Goal: Task Accomplishment & Management: Complete application form

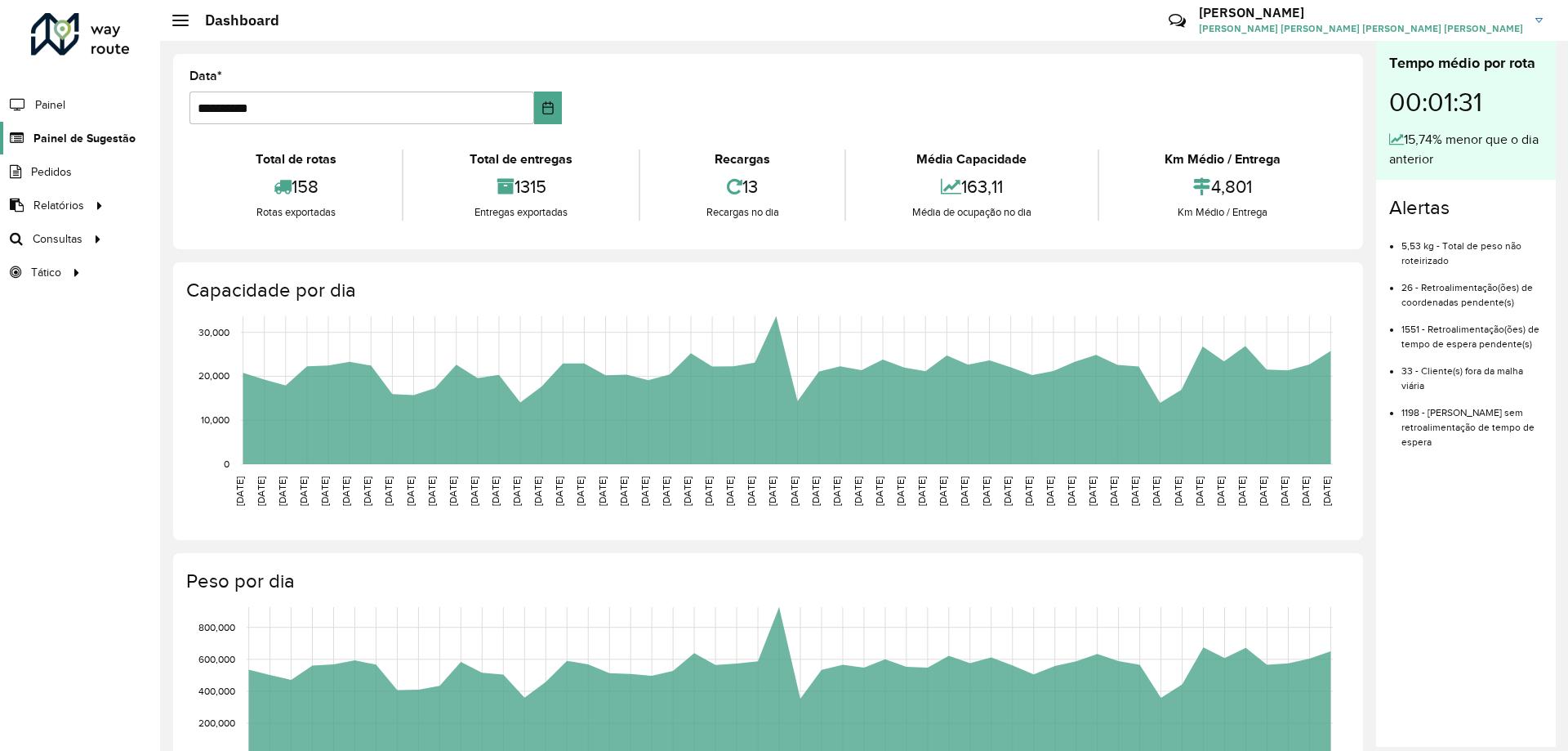
click at [102, 143] on span "Painel de Sugestão" at bounding box center [85, 138] width 102 height 17
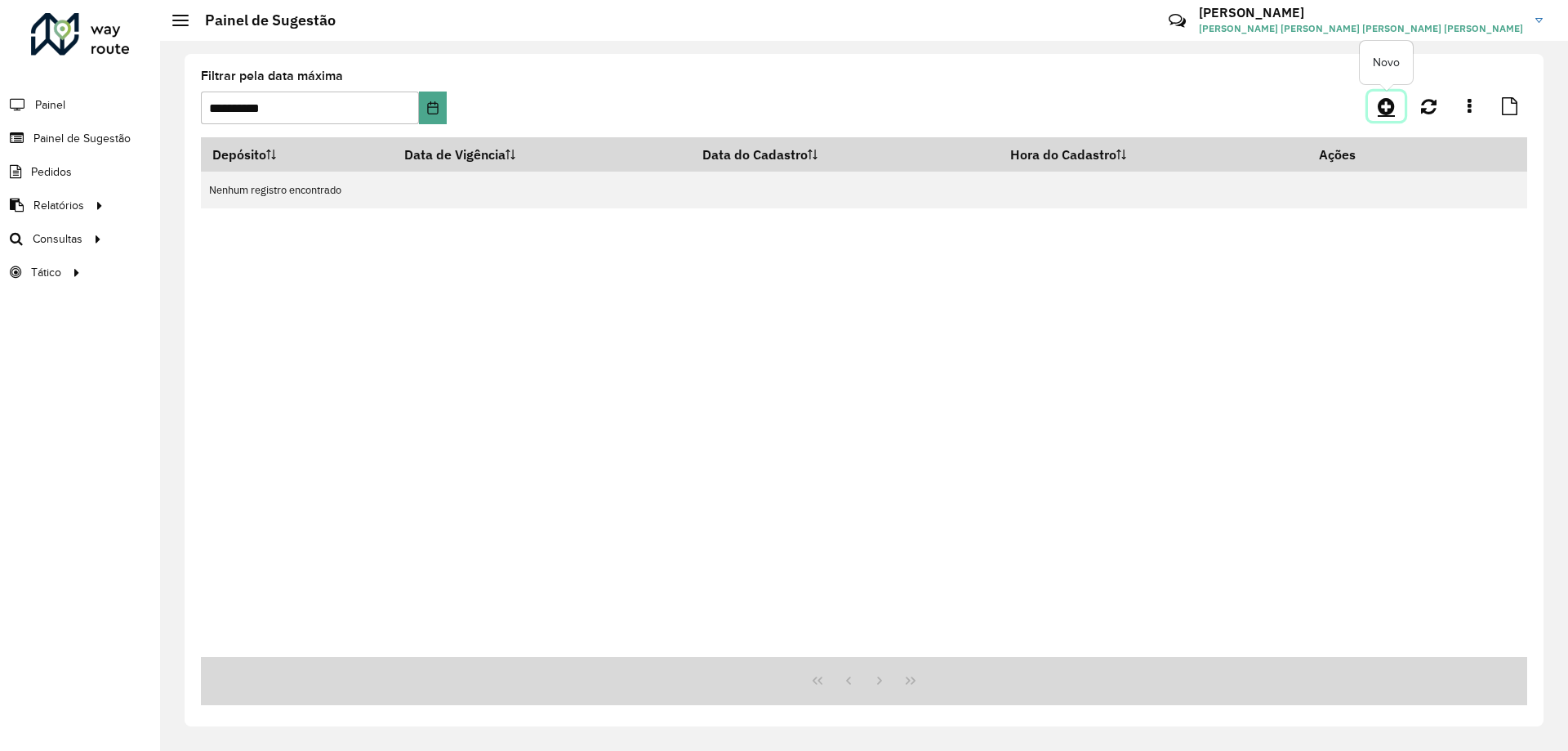
click at [1383, 108] on icon at bounding box center [1386, 107] width 17 height 20
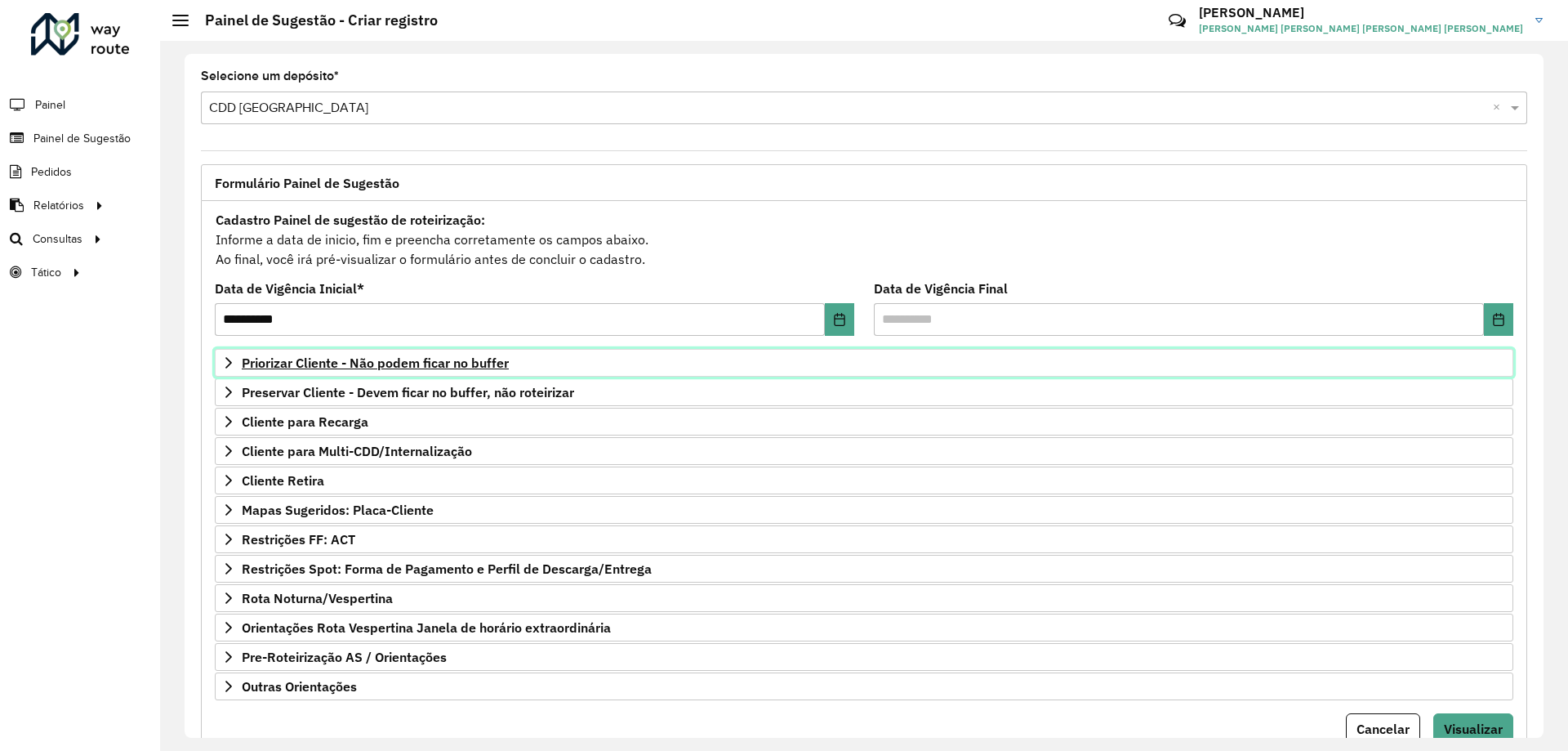
click at [427, 366] on span "Priorizar Cliente - Não podem ficar no buffer" at bounding box center [375, 362] width 267 height 13
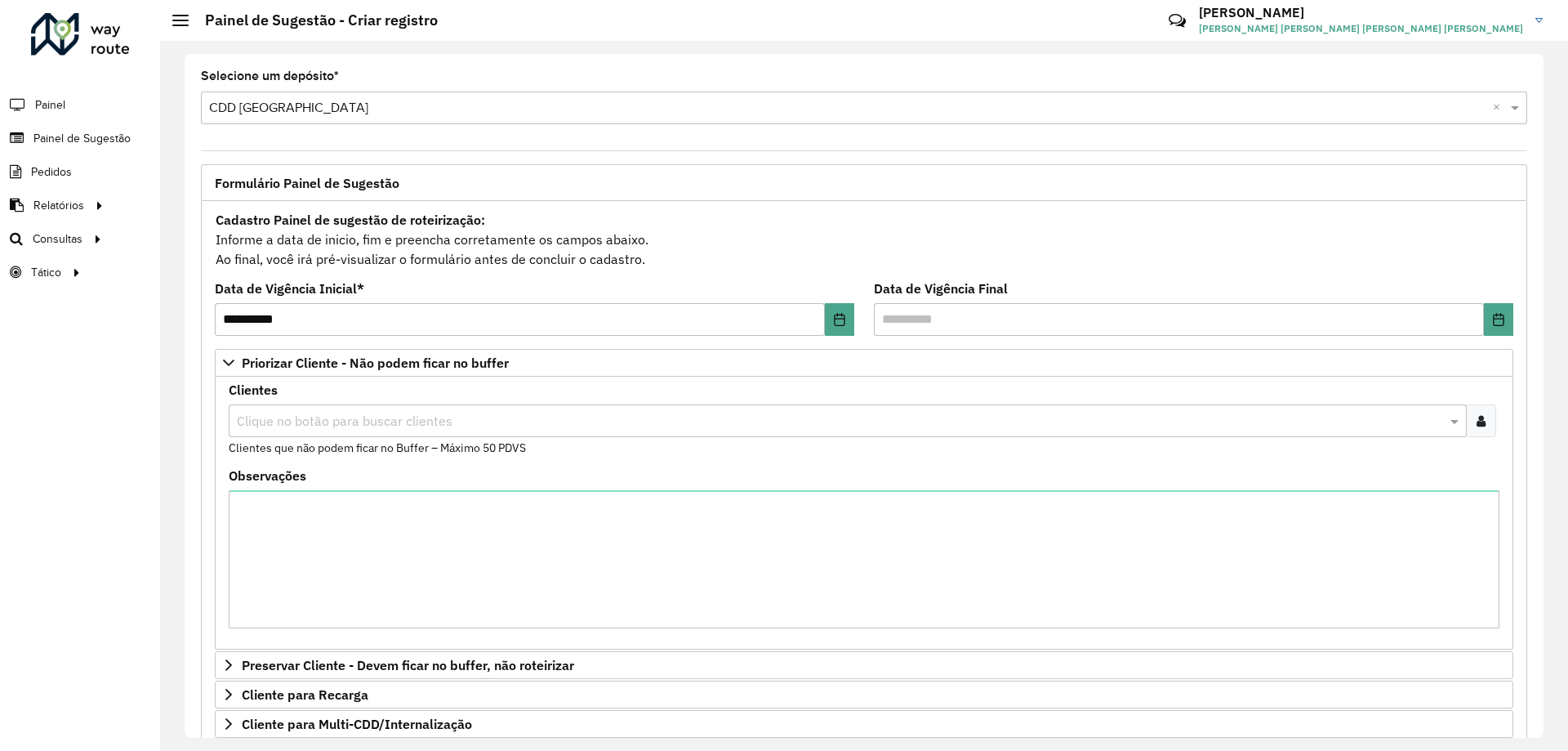
click at [1475, 427] on div at bounding box center [1480, 420] width 30 height 33
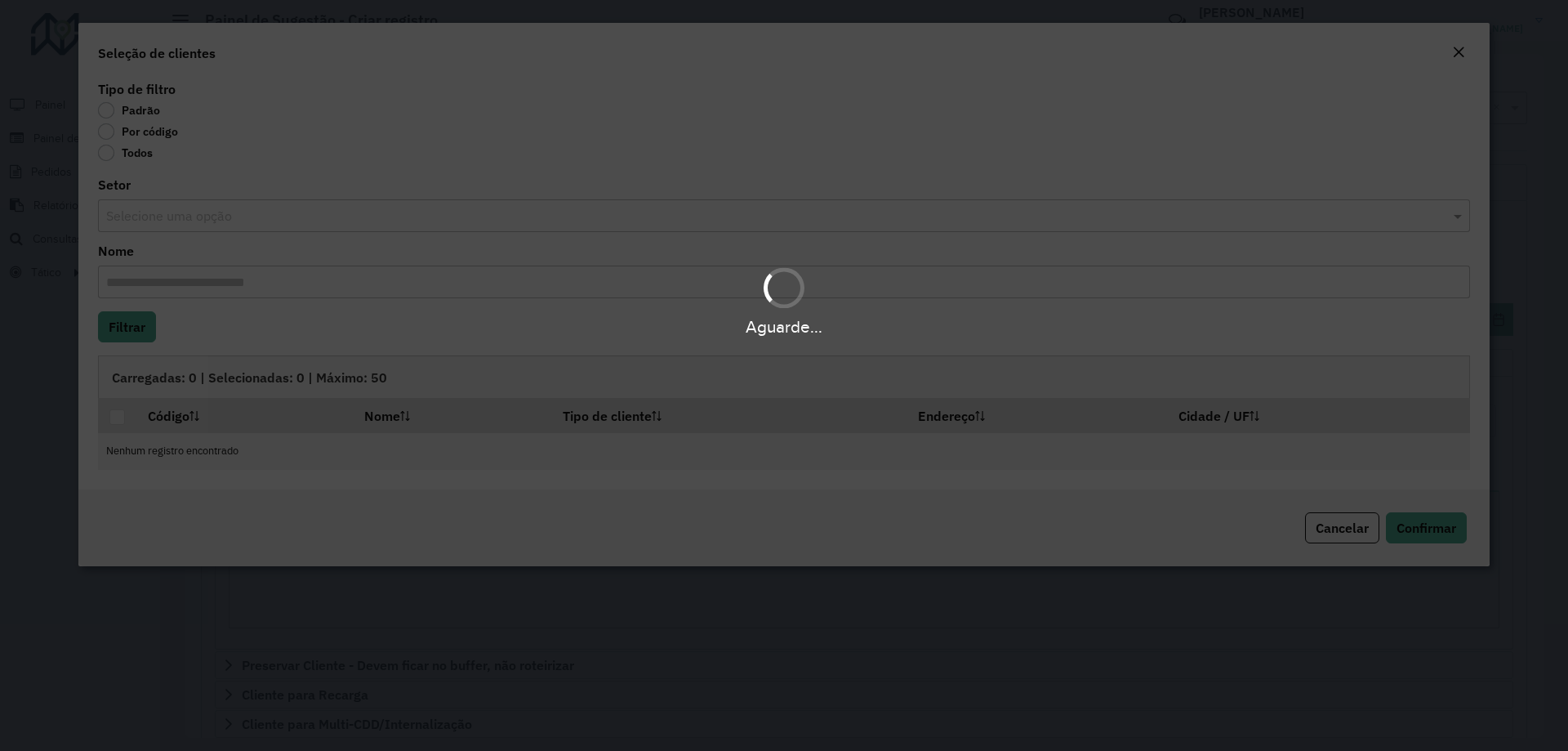
click at [109, 131] on div "Aguarde..." at bounding box center [784, 375] width 1568 height 751
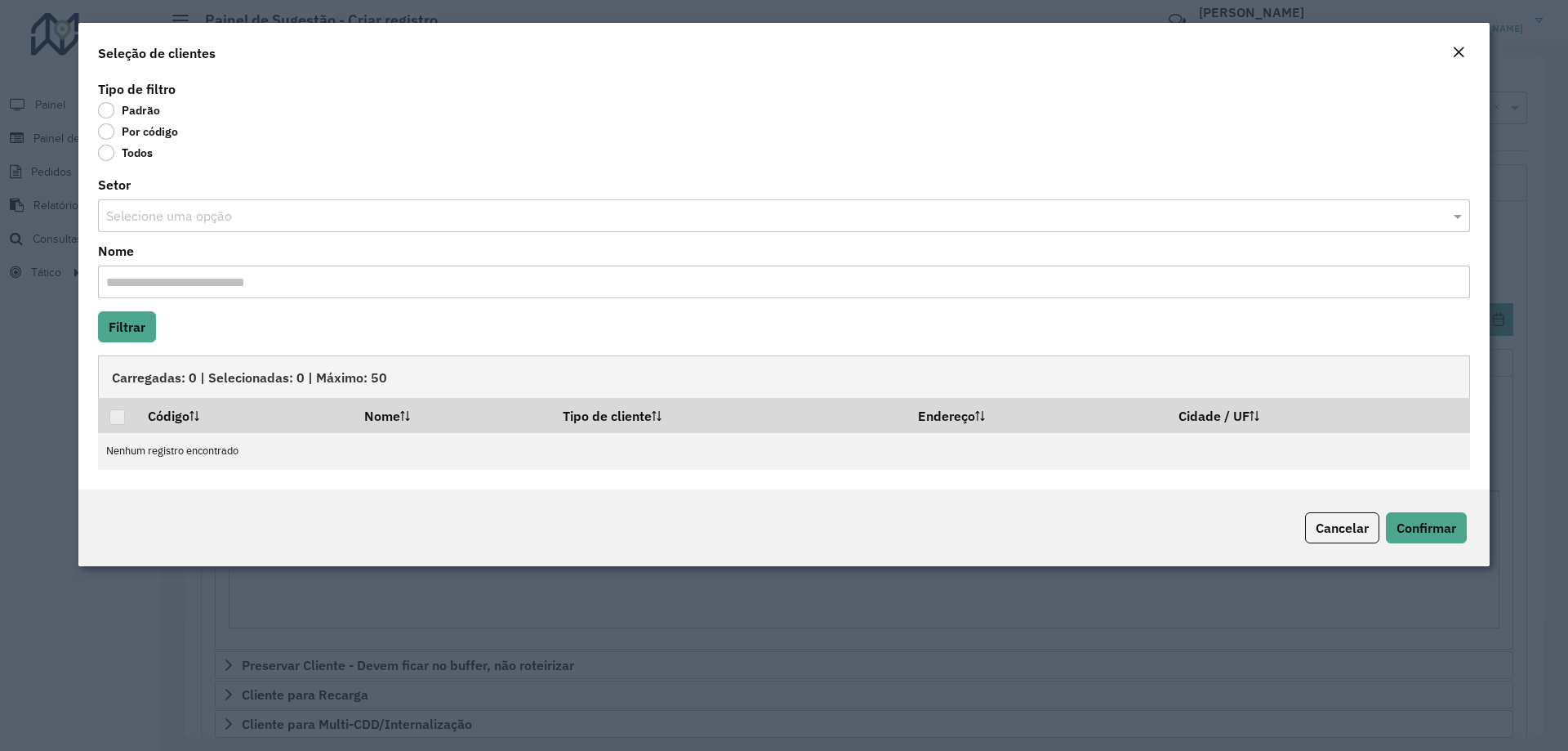
click at [102, 131] on label "Por código" at bounding box center [138, 132] width 80 height 16
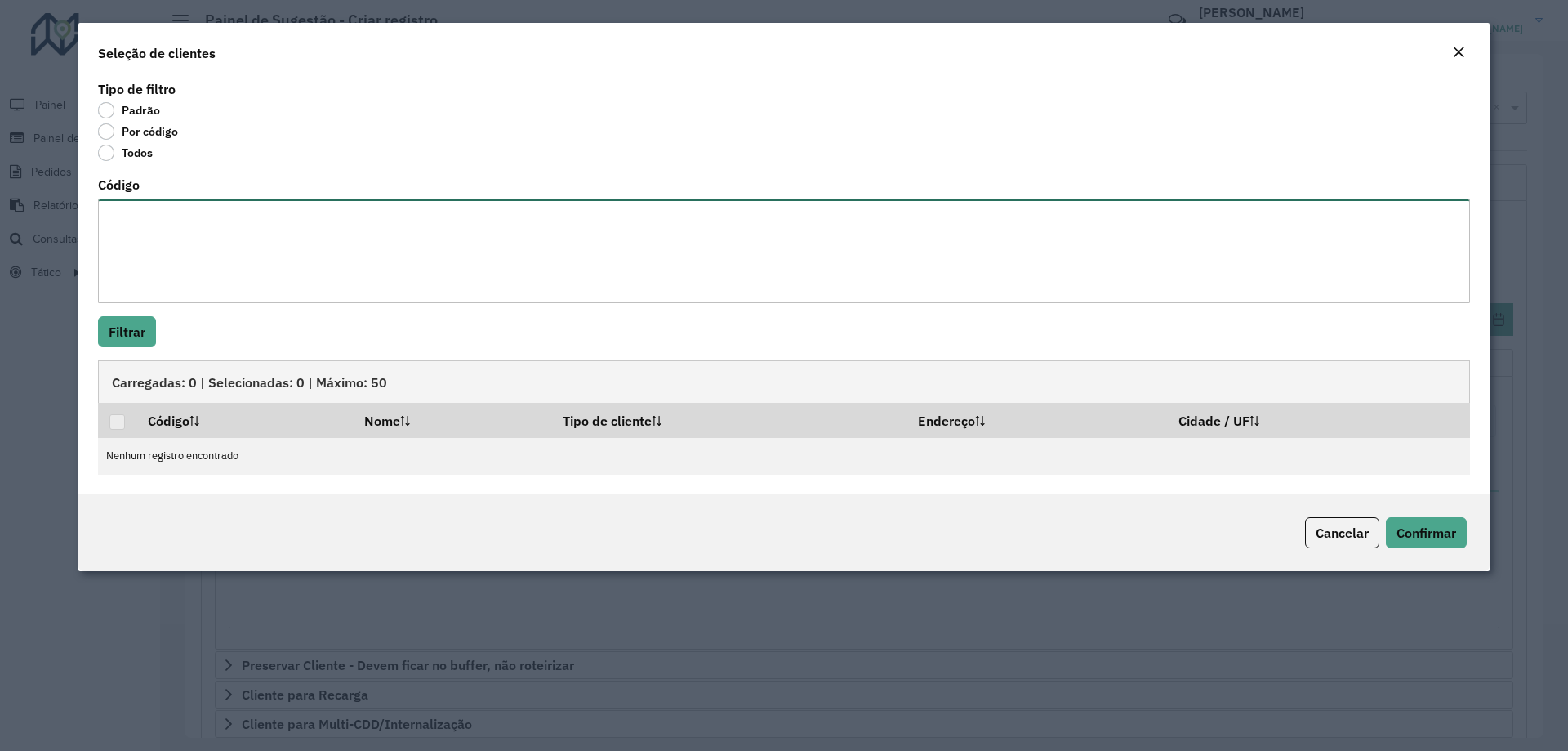
click at [164, 234] on textarea "Código" at bounding box center [784, 251] width 1372 height 104
paste textarea "**** ***** ***** ***** **** ***** ***** ***** ***** ***** **** **** **** **** *…"
type textarea "**** ***** ***** ***** **** ***** ***** ***** ***** ***** **** **** **** **** *…"
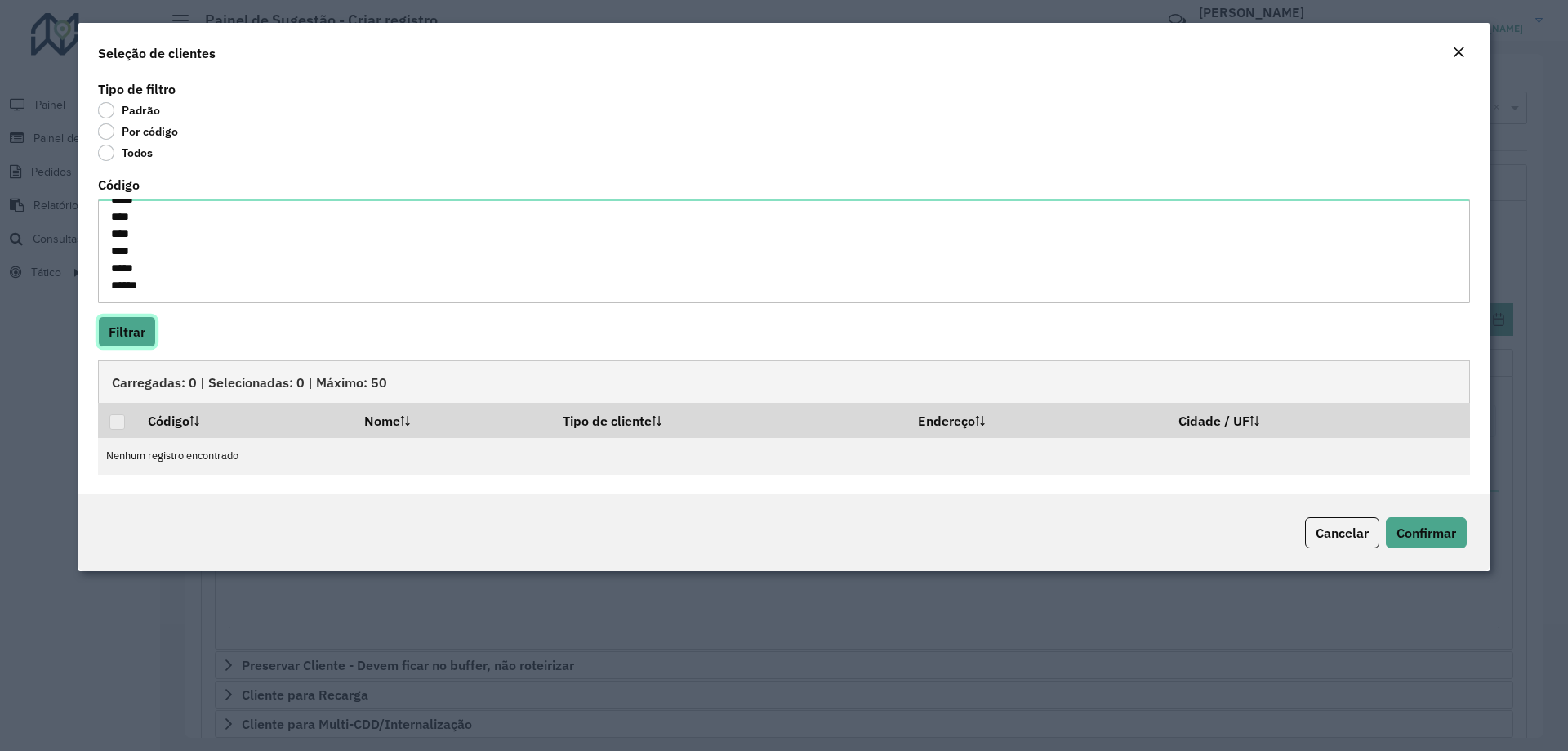
click at [138, 325] on button "Filtrar" at bounding box center [127, 331] width 58 height 31
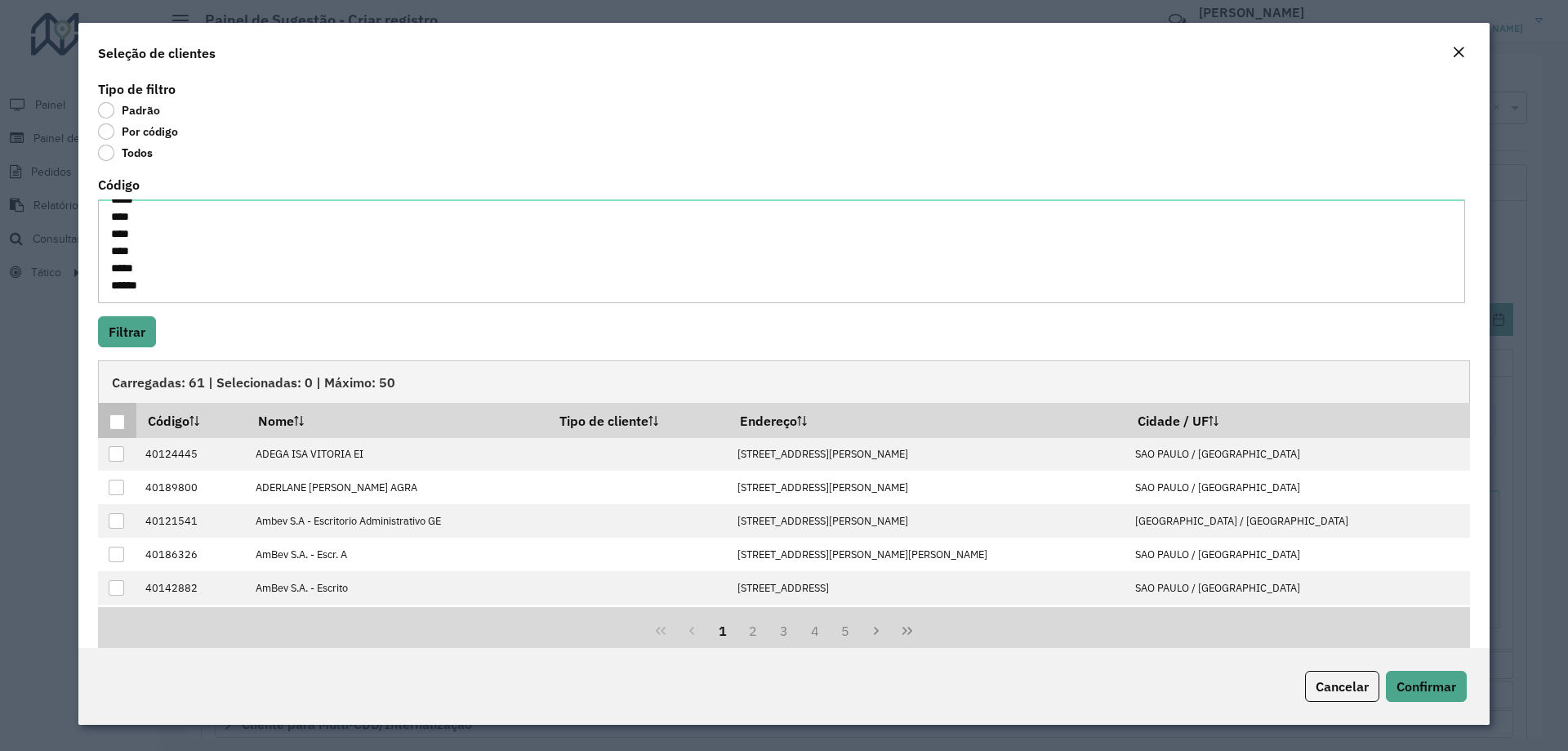
click at [116, 420] on div at bounding box center [118, 422] width 16 height 16
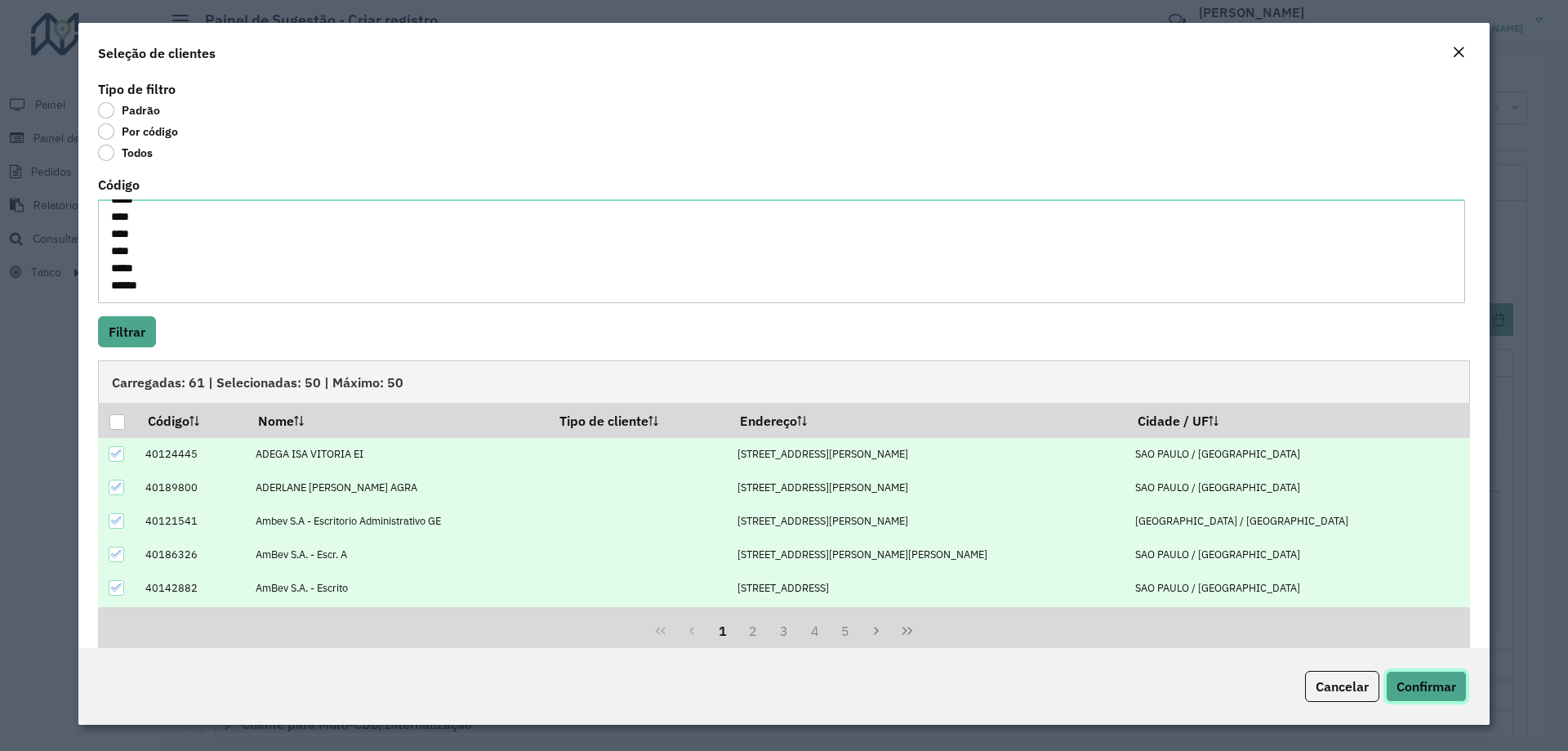
click at [1447, 697] on button "Confirmar" at bounding box center [1425, 686] width 81 height 31
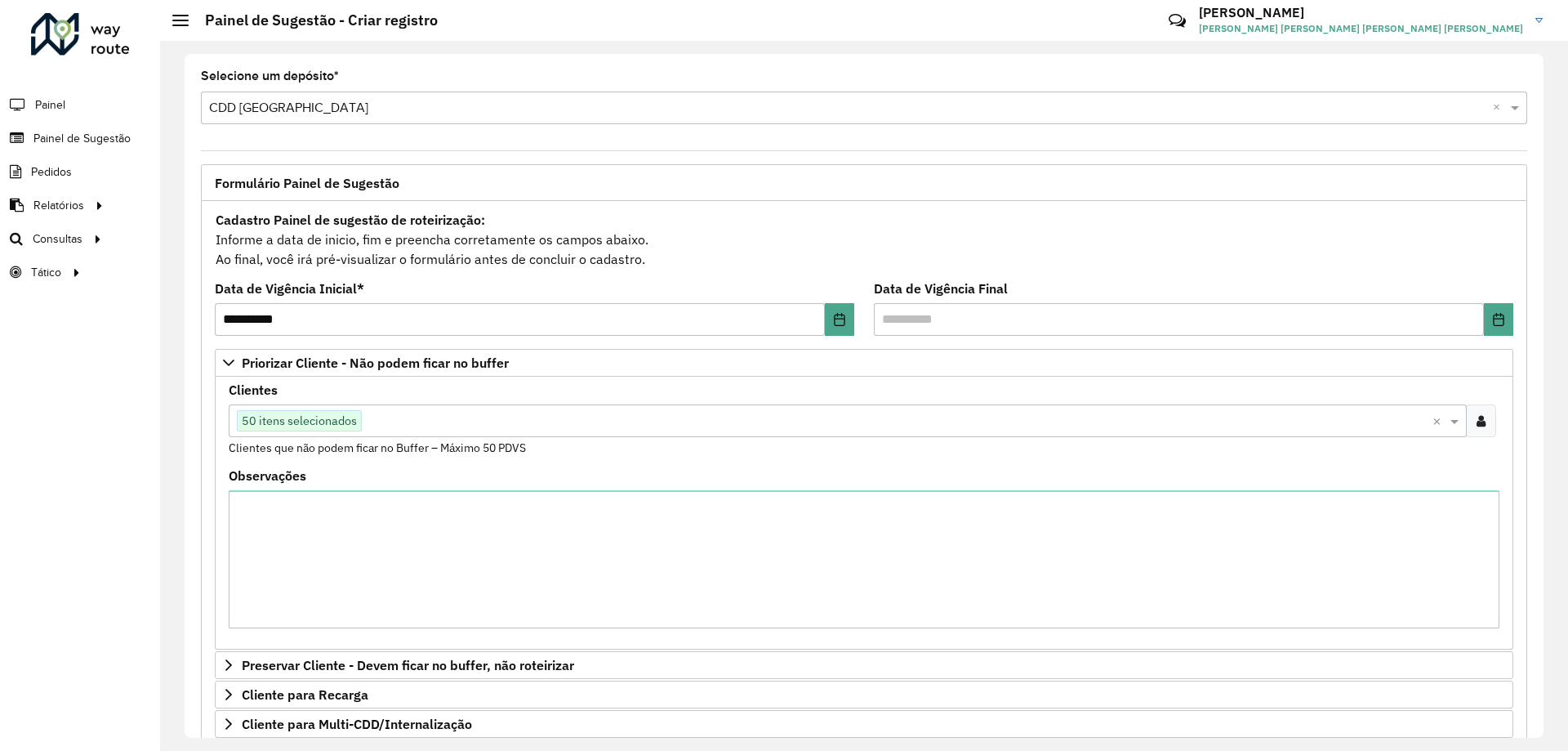
drag, startPoint x: 1432, startPoint y: 420, endPoint x: 1318, endPoint y: 424, distance: 114.1
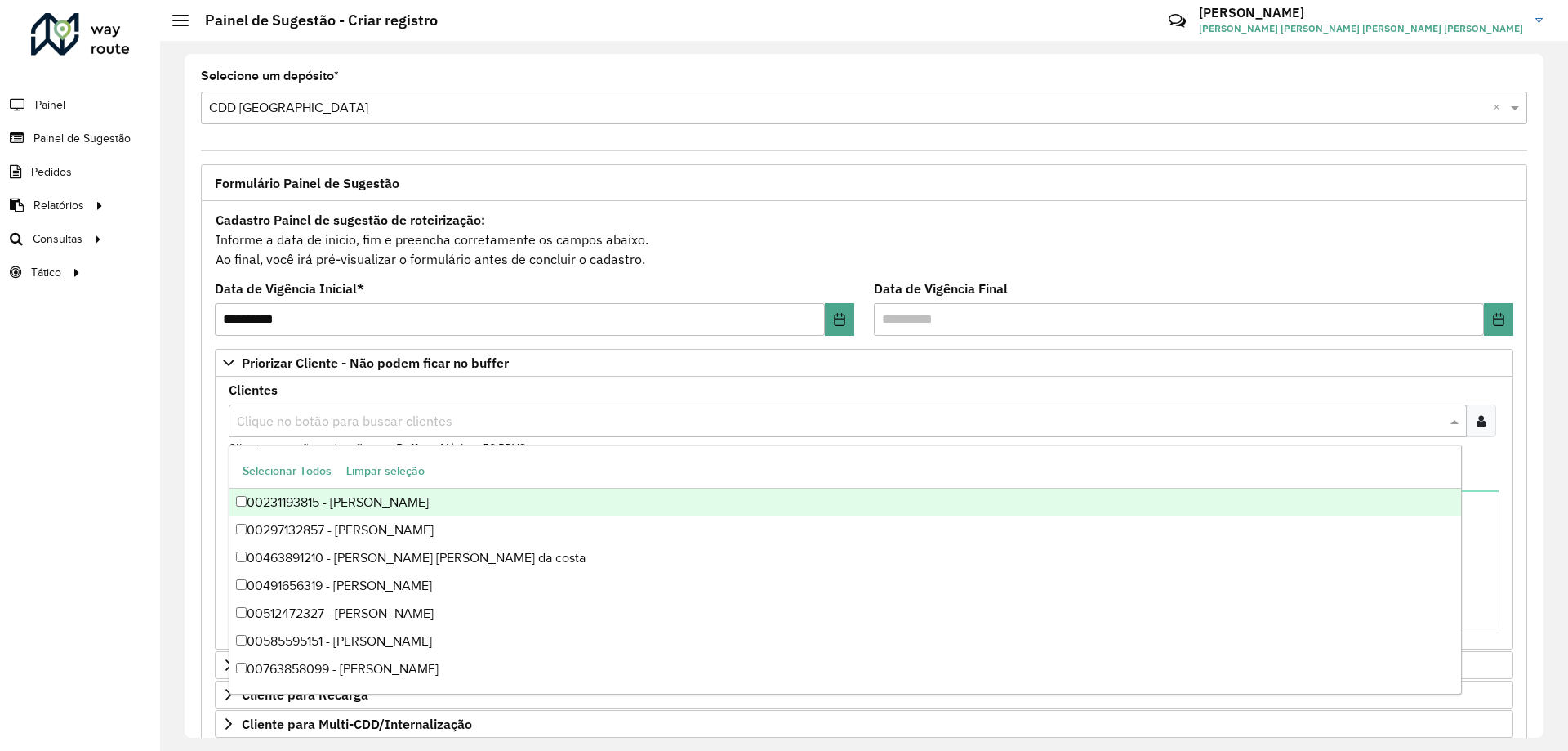
click at [721, 418] on input "text" at bounding box center [838, 422] width 1213 height 20
click at [1485, 423] on div at bounding box center [1480, 420] width 30 height 33
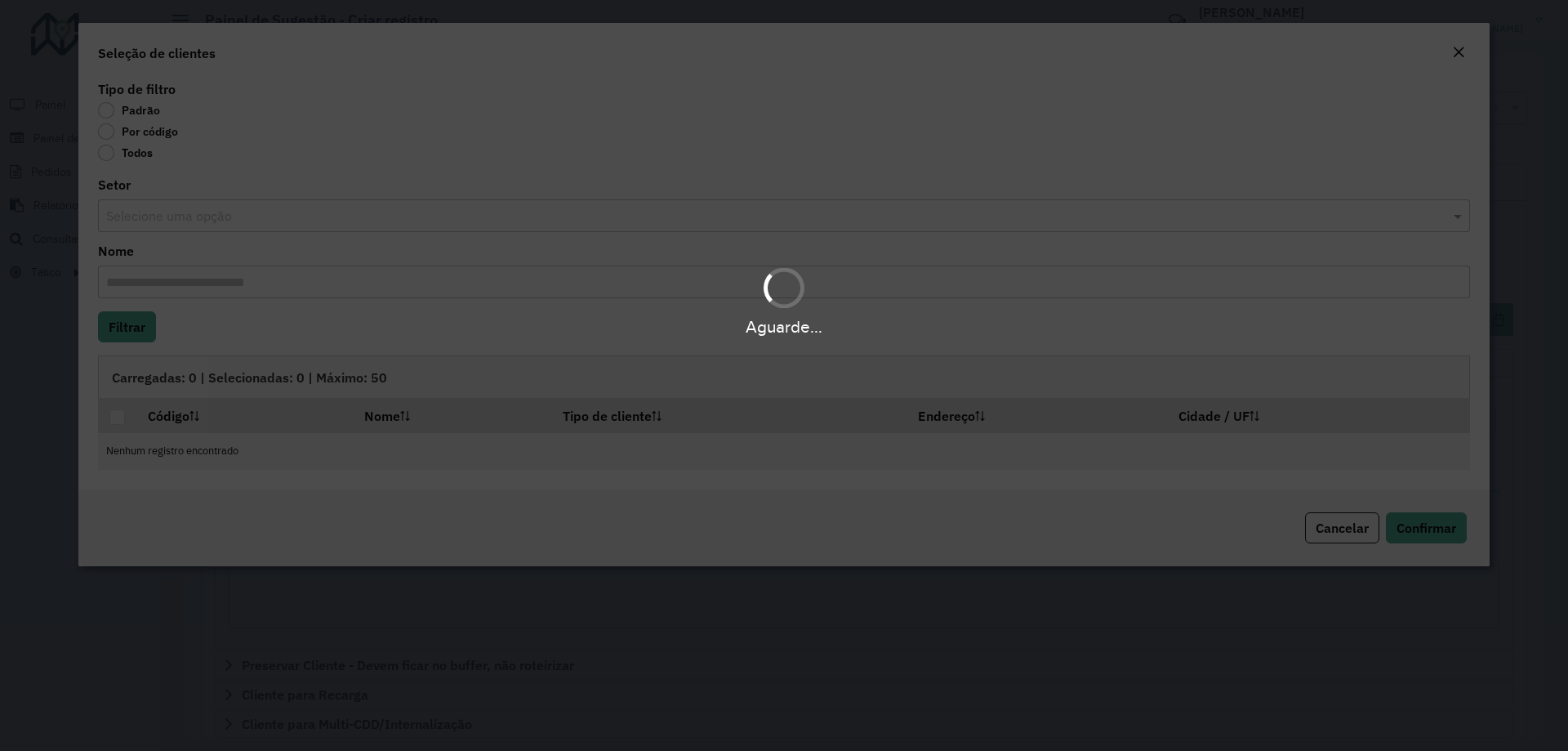
click at [106, 131] on body "**********" at bounding box center [784, 375] width 1568 height 751
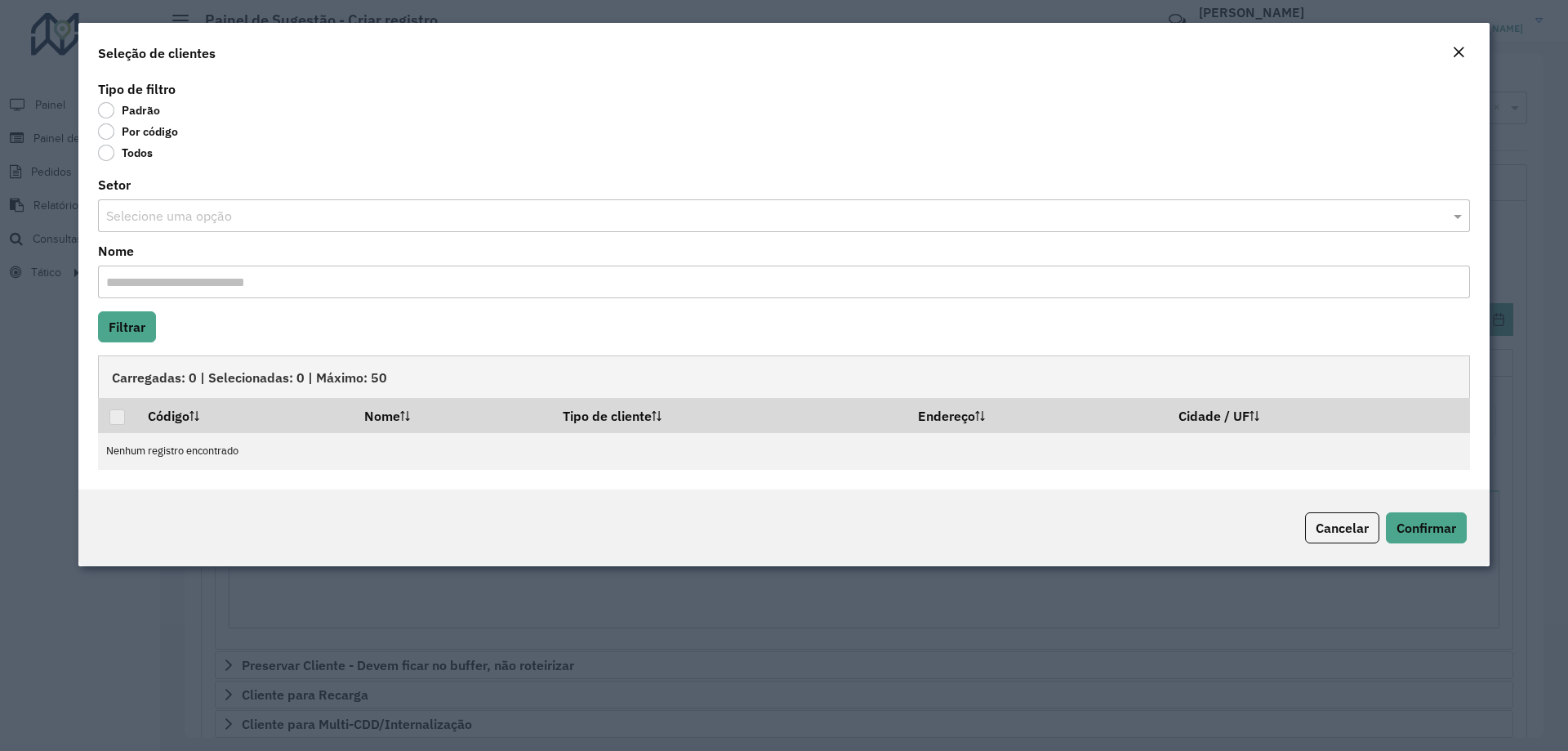
click at [104, 131] on label "Por código" at bounding box center [138, 132] width 80 height 16
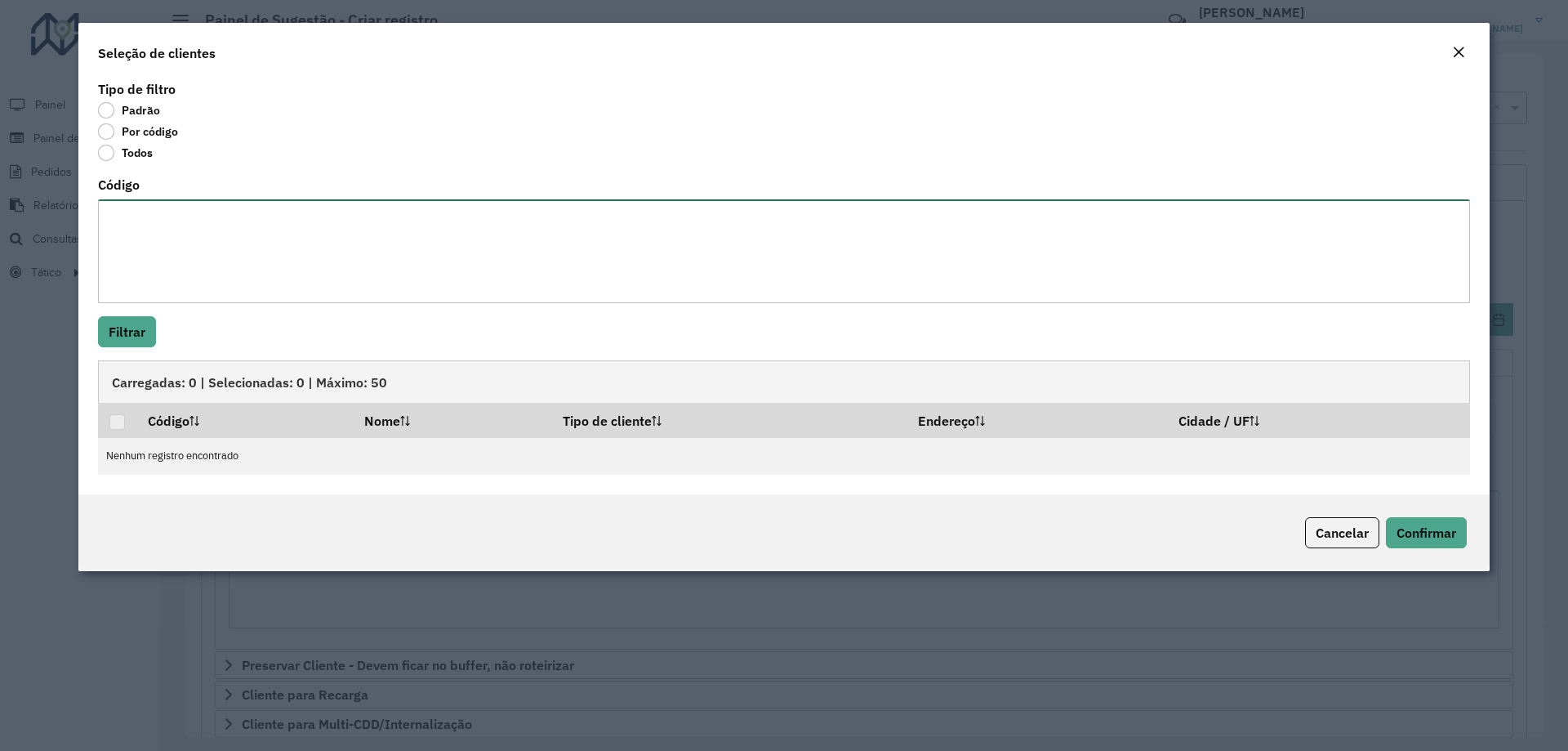
click at [178, 247] on textarea "Código" at bounding box center [784, 251] width 1372 height 104
paste textarea "***** ***** **** ***** ***** ***** ***** ***** ***** ***** ***** ***** ***** **…"
type textarea "***** ***** **** ***** ***** ***** ***** ***** ***** ***** ***** ***** ***** **…"
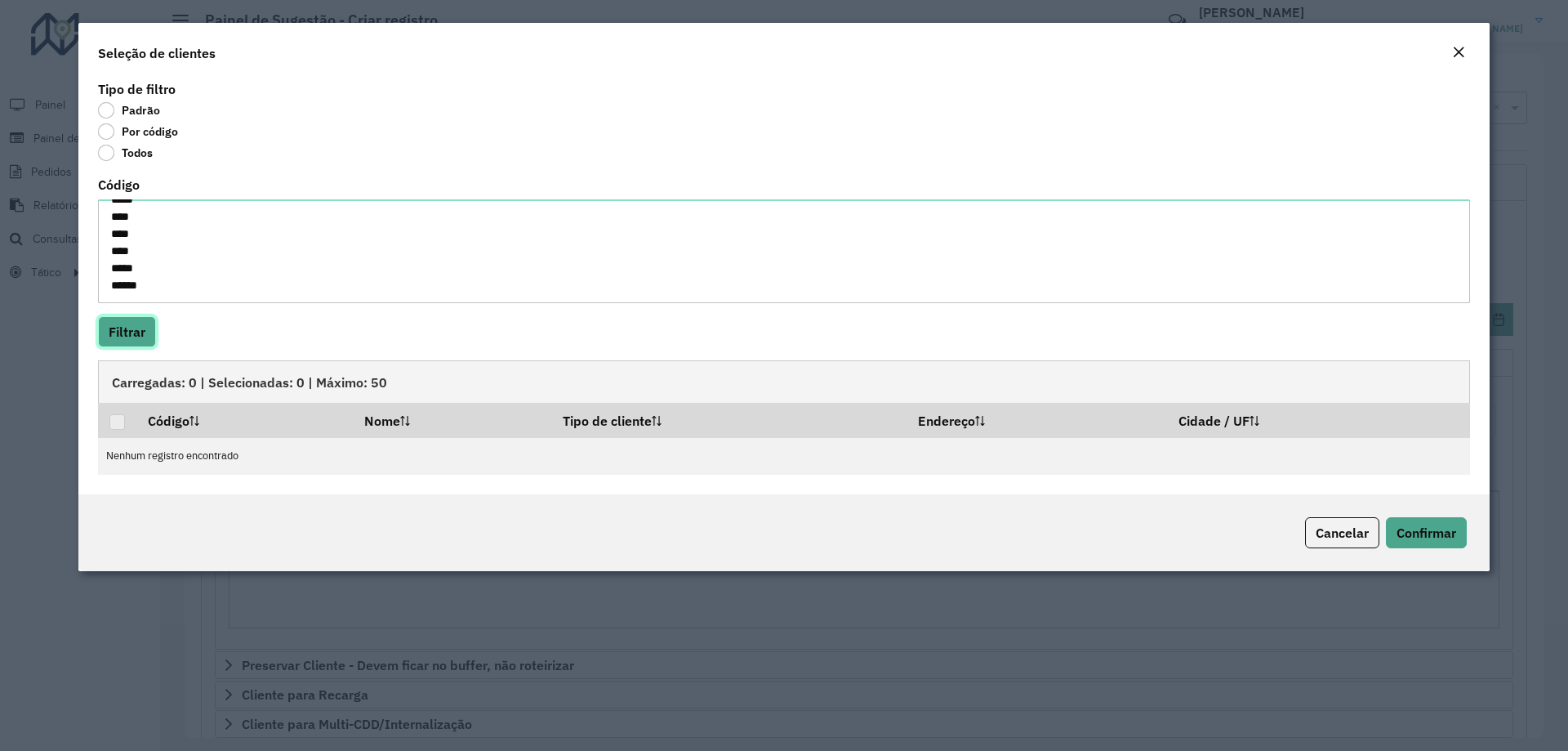
click at [149, 318] on button "Filtrar" at bounding box center [127, 331] width 58 height 31
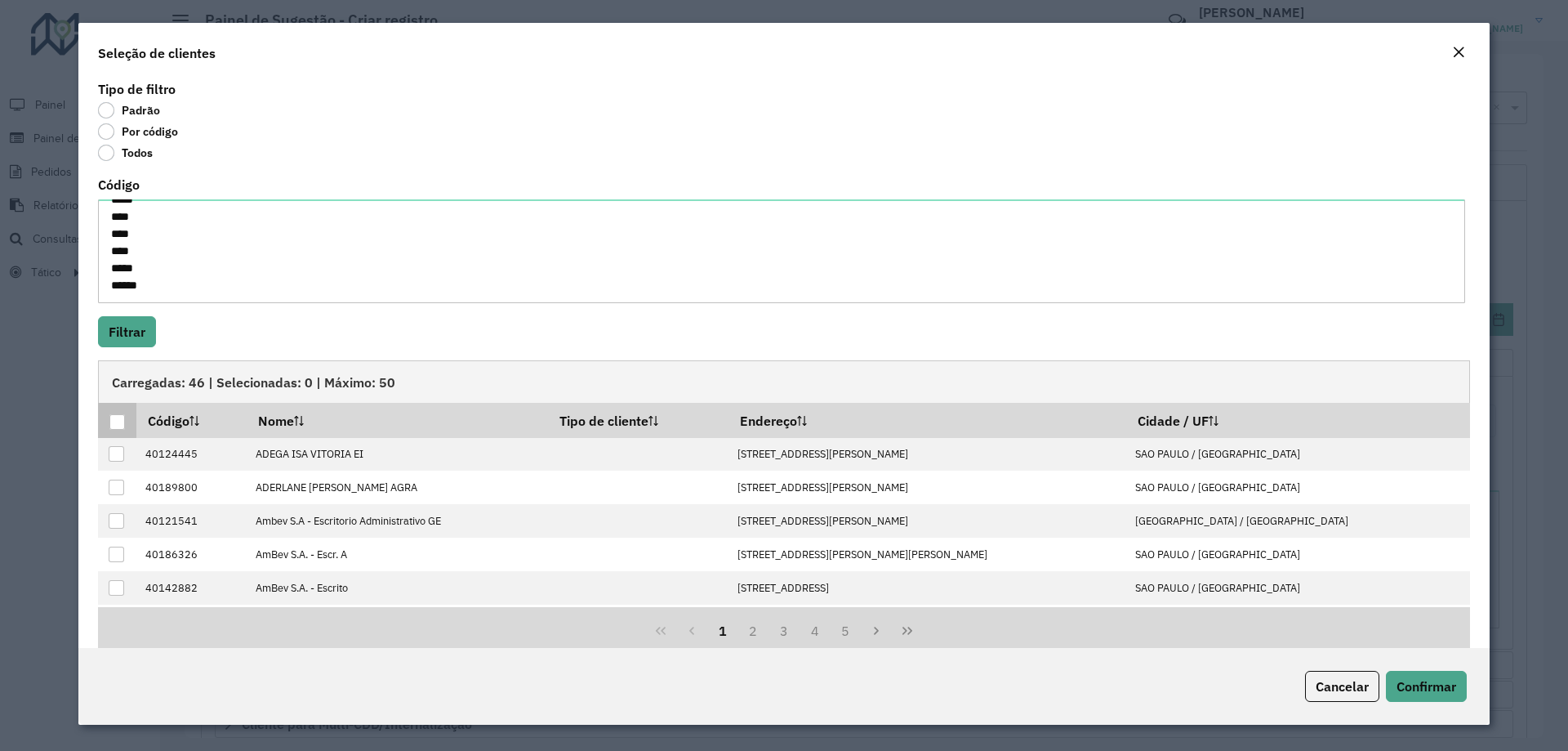
click at [107, 428] on th at bounding box center [117, 420] width 39 height 34
click at [110, 422] on div at bounding box center [118, 422] width 16 height 16
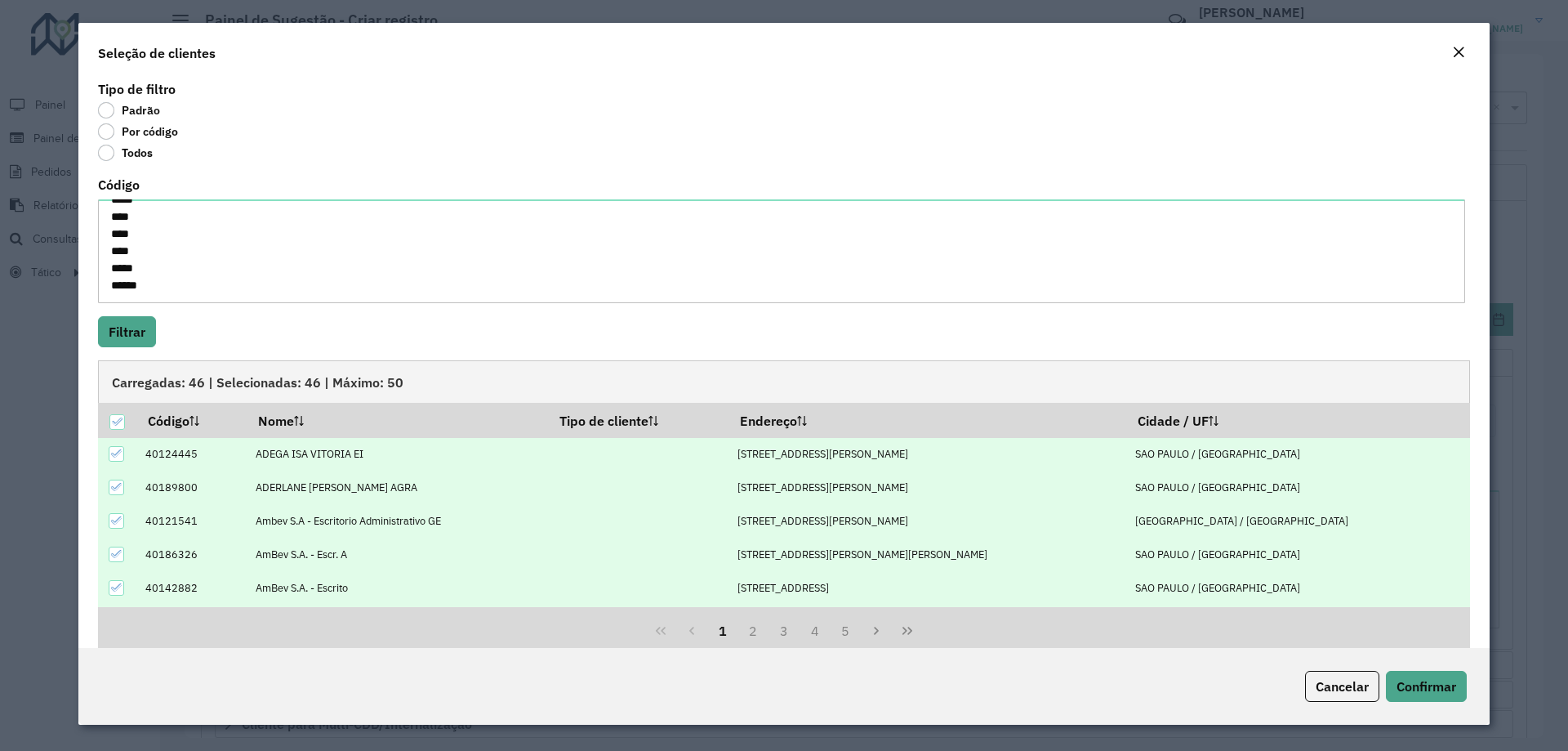
scroll to position [165, 0]
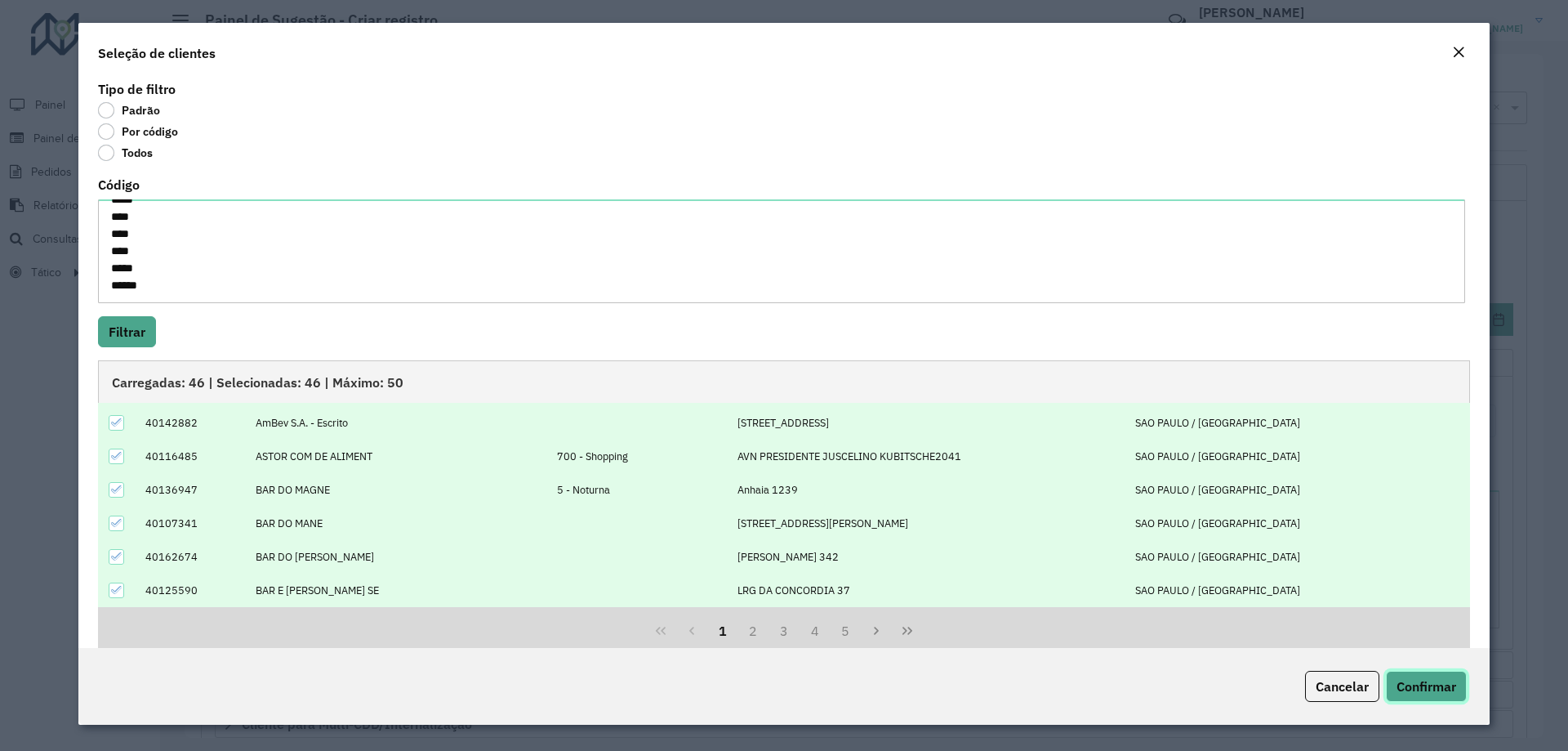
click at [1411, 680] on span "Confirmar" at bounding box center [1426, 686] width 60 height 16
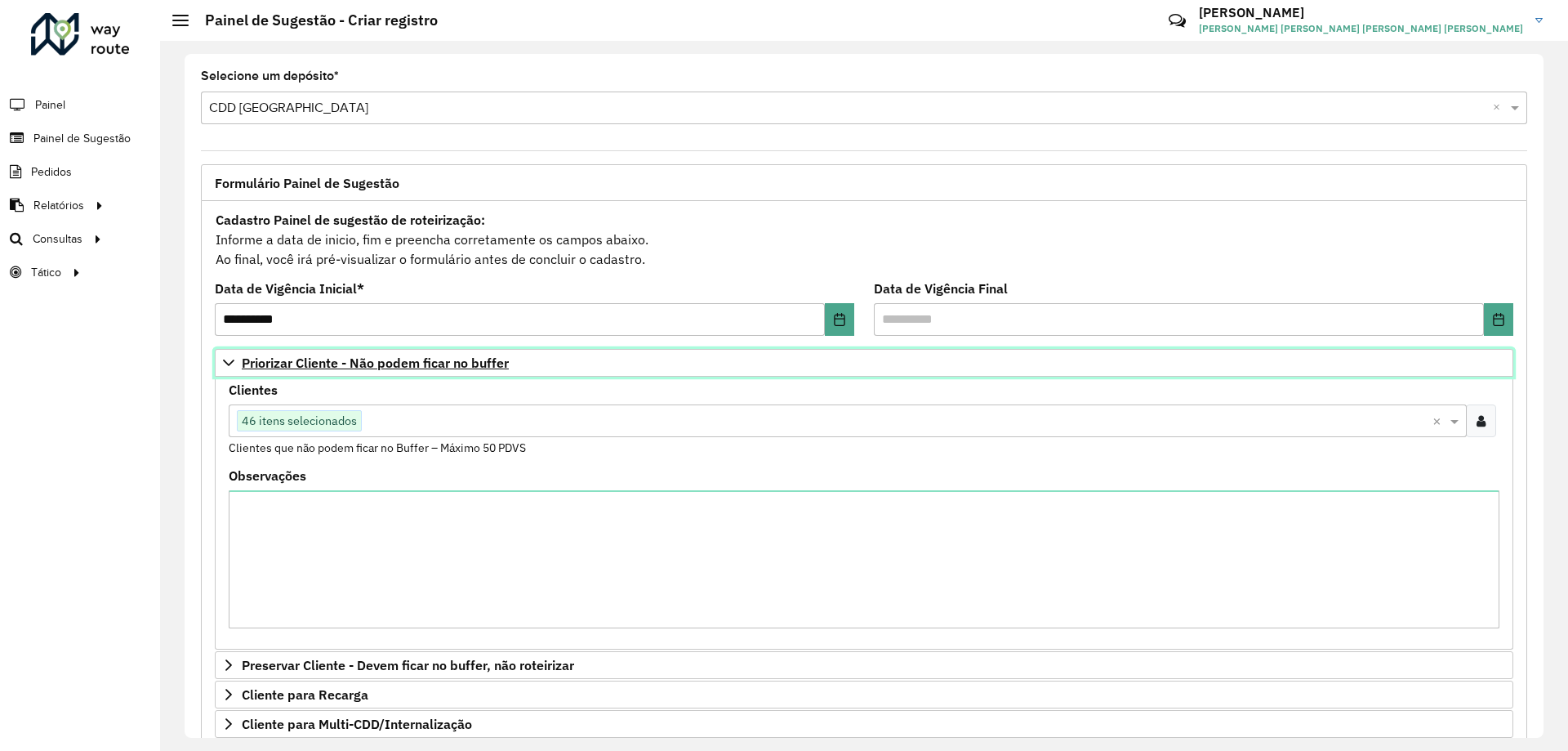
click at [230, 361] on icon at bounding box center [228, 362] width 13 height 13
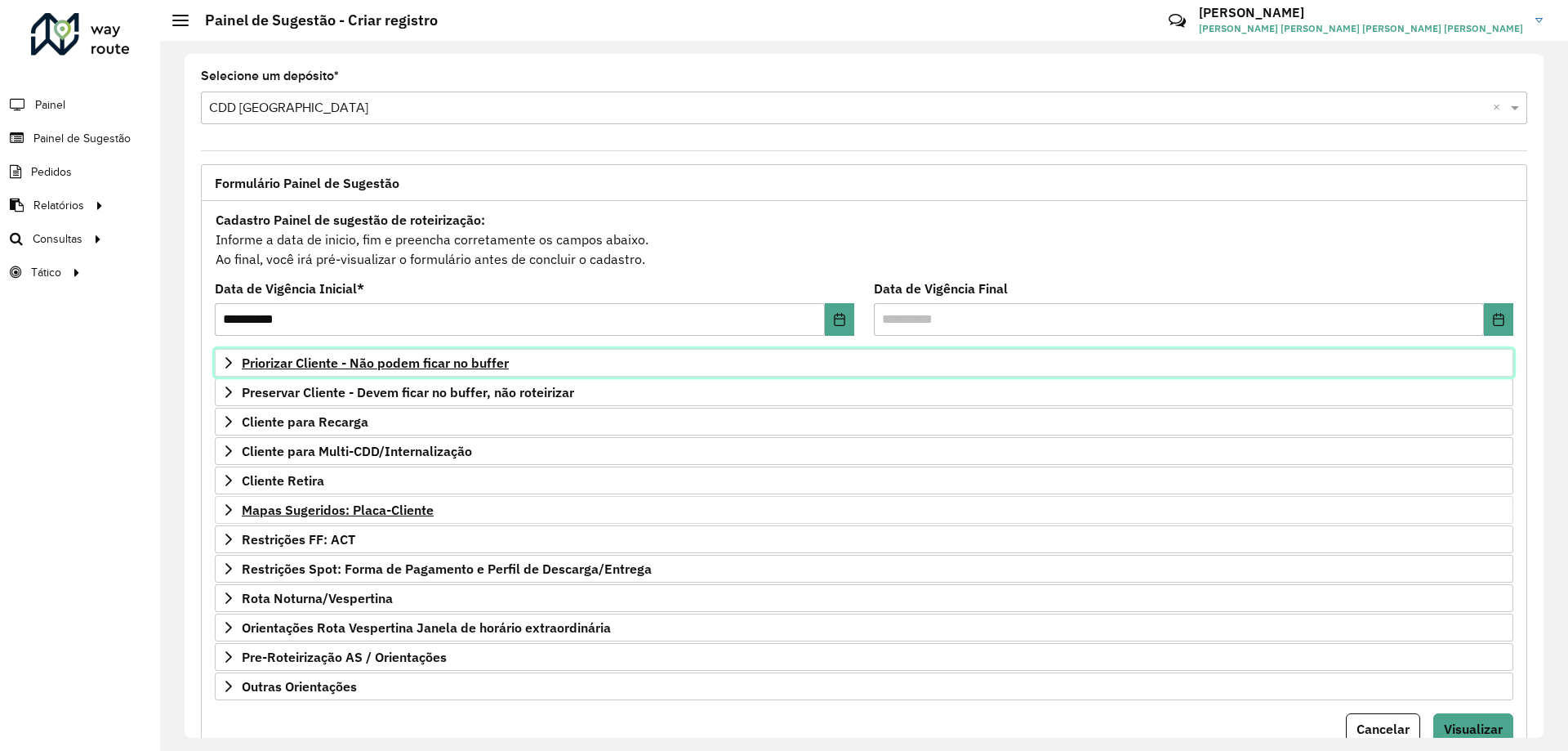
scroll to position [64, 0]
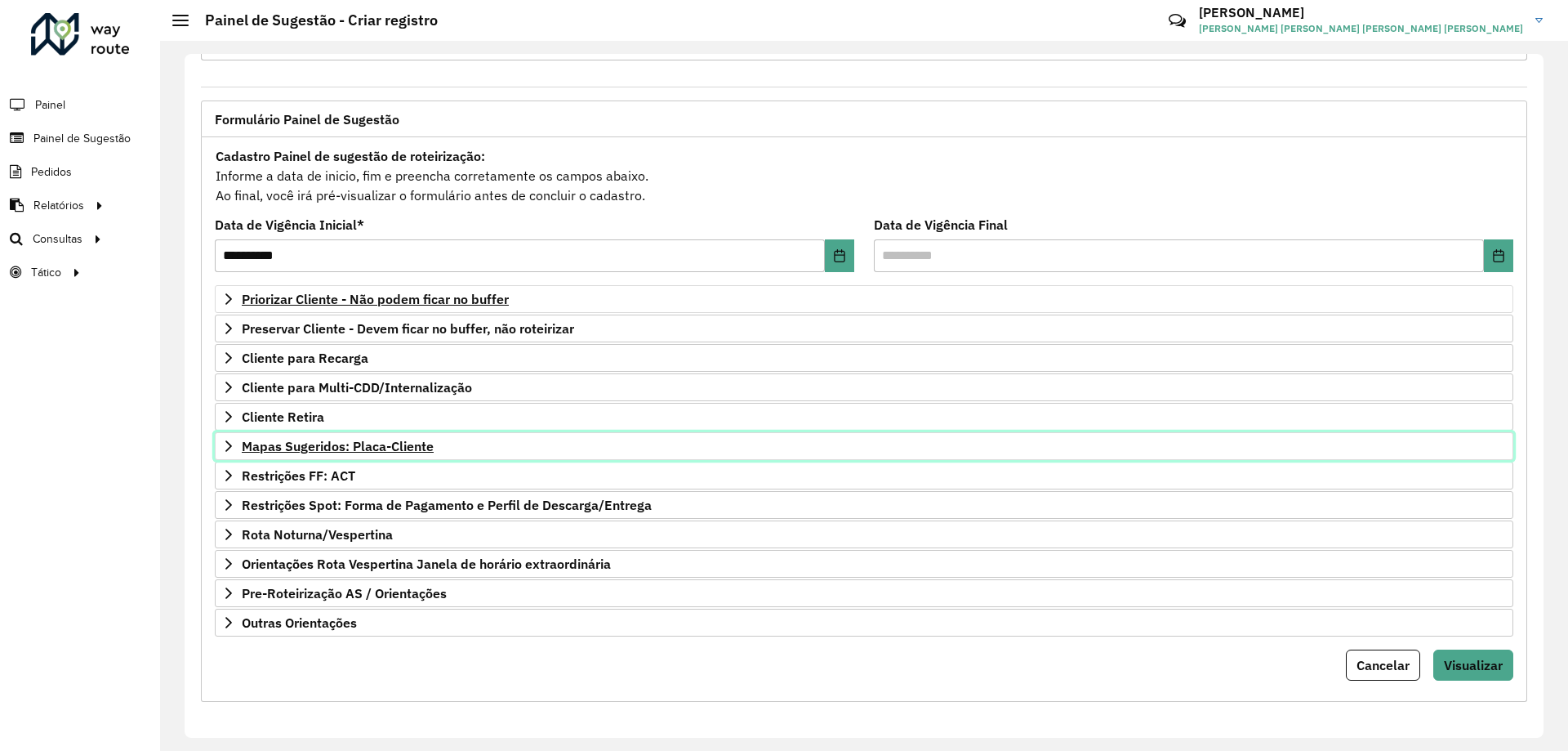
click at [221, 450] on link "Mapas Sugeridos: Placa-Cliente" at bounding box center [863, 446] width 1299 height 28
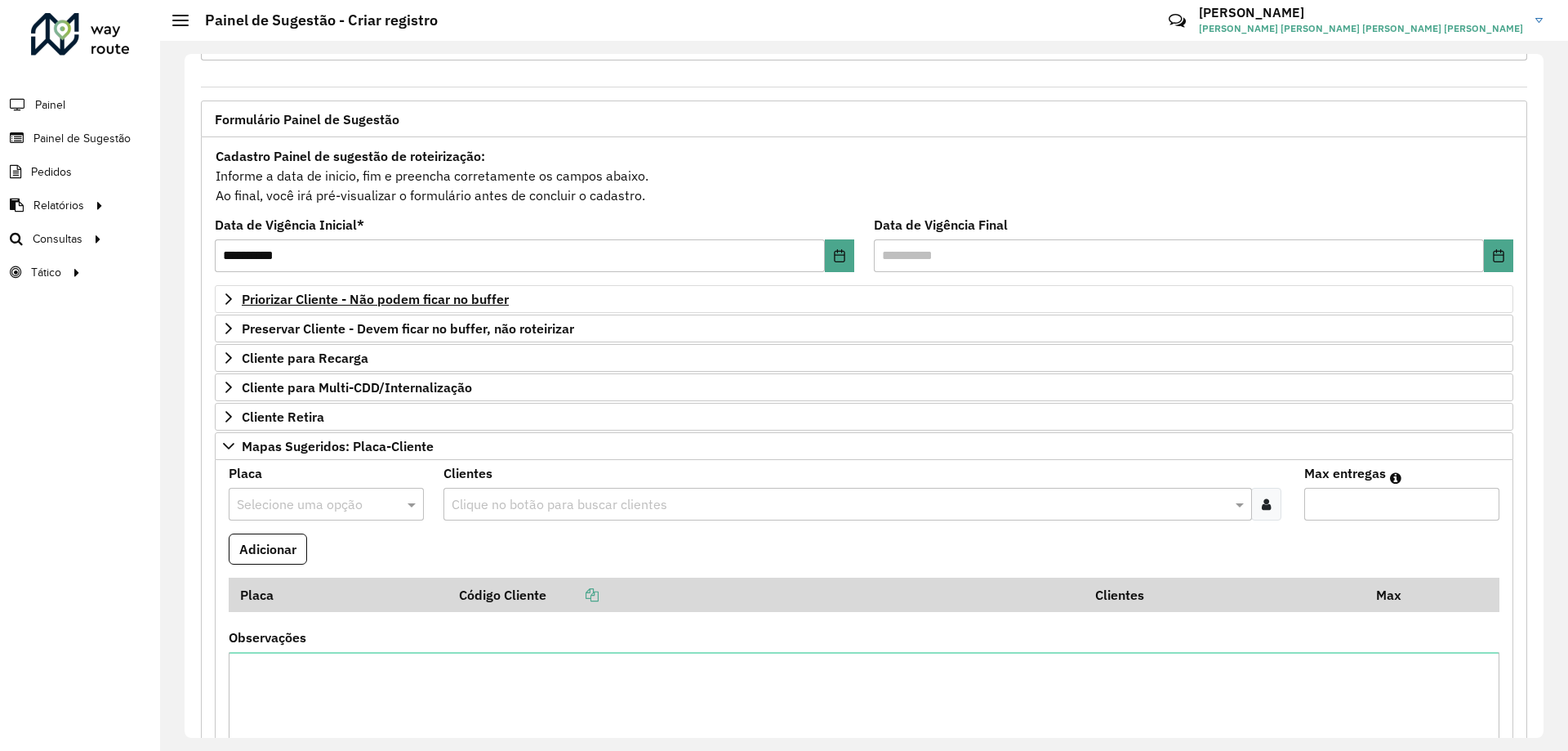
click at [289, 496] on input "text" at bounding box center [310, 505] width 147 height 20
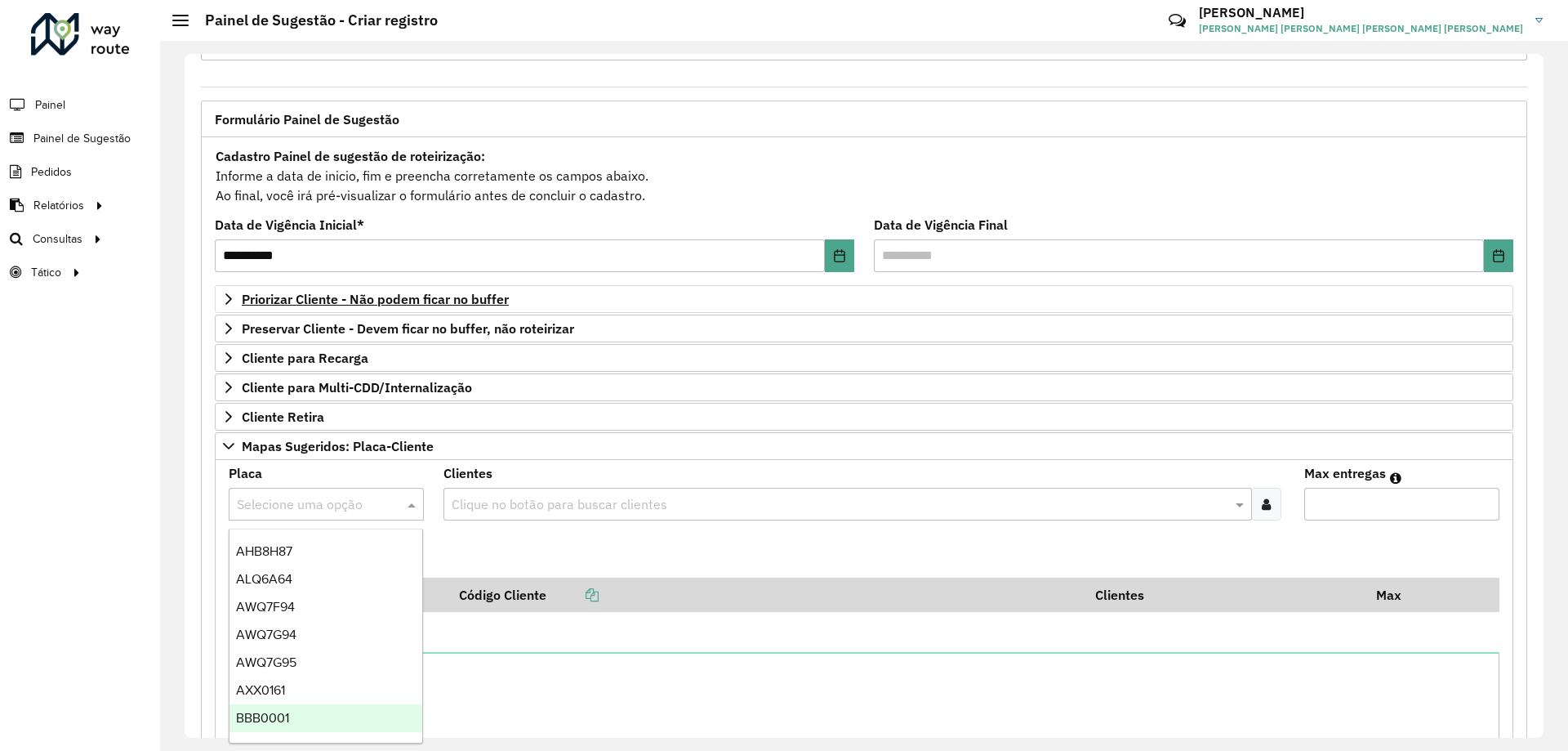
click at [1010, 170] on div "Cadastro Painel de sugestão de roteirização: Informe a data de inicio, fim e pr…" at bounding box center [863, 176] width 1299 height 61
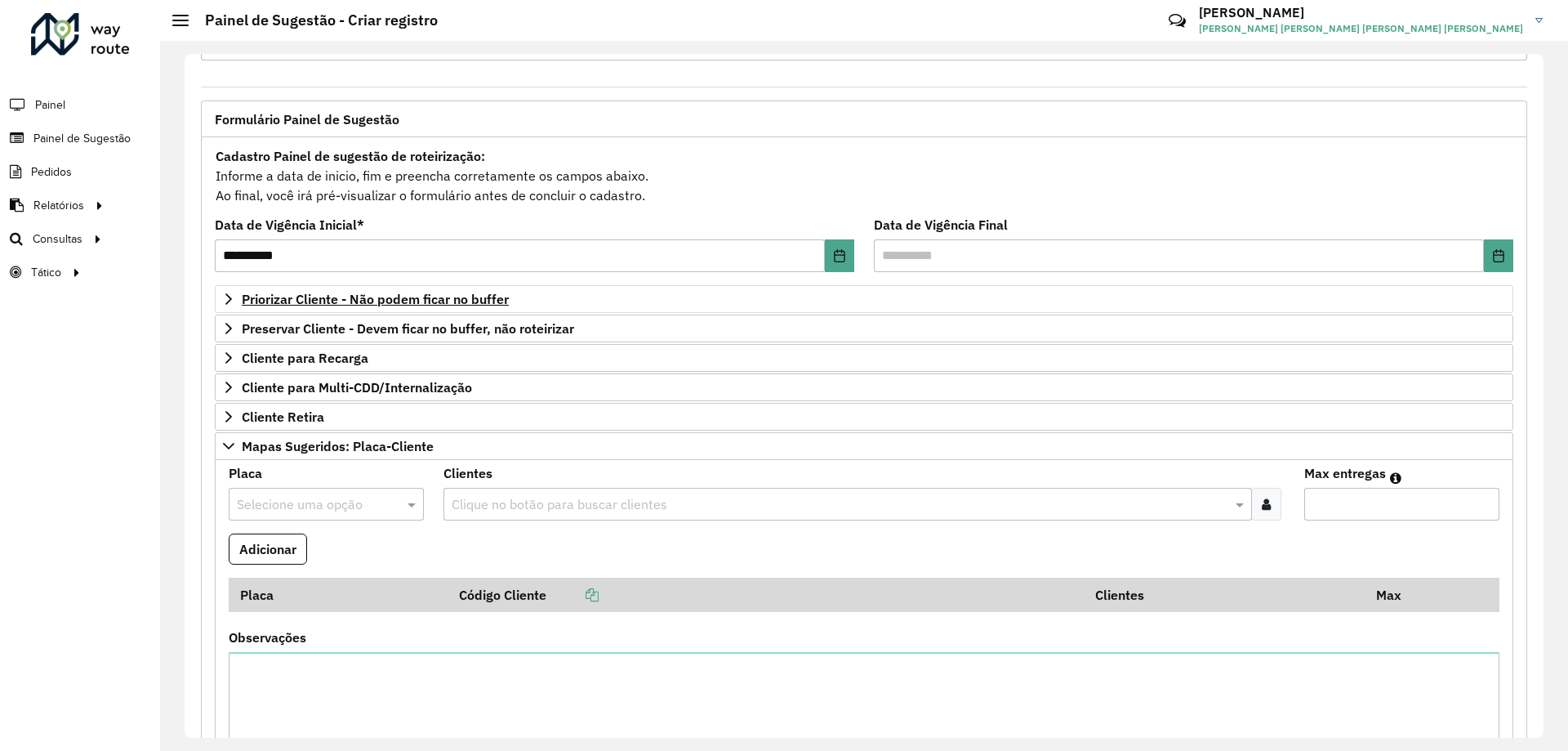
click at [293, 503] on input "text" at bounding box center [310, 505] width 147 height 20
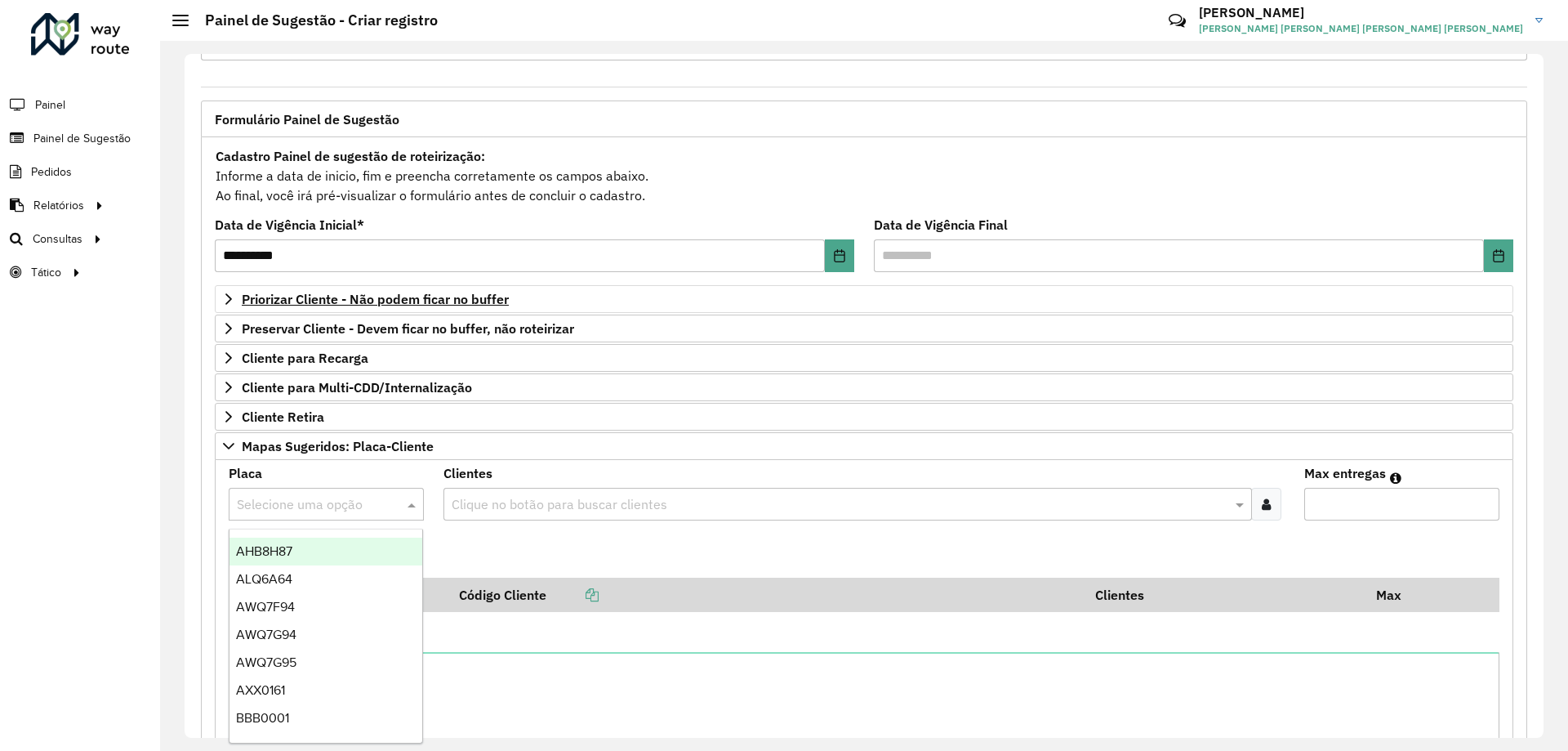
paste input "*******"
type input "*******"
click at [309, 560] on div "FHH2D03" at bounding box center [325, 552] width 192 height 28
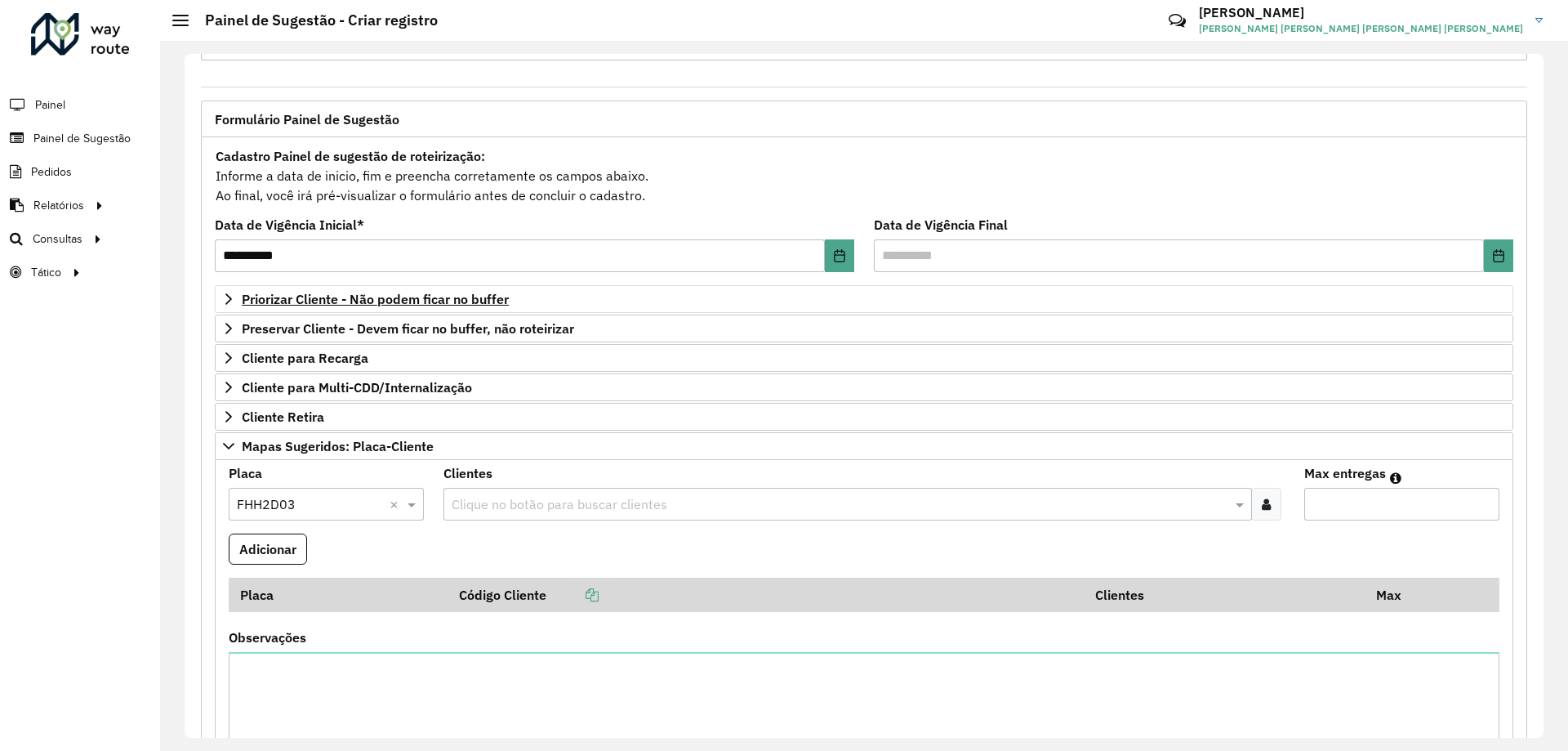
click at [561, 523] on formly-field "Clientes Clique no botão para buscar clientes" at bounding box center [863, 501] width 860 height 66
click at [585, 509] on input "text" at bounding box center [839, 505] width 784 height 20
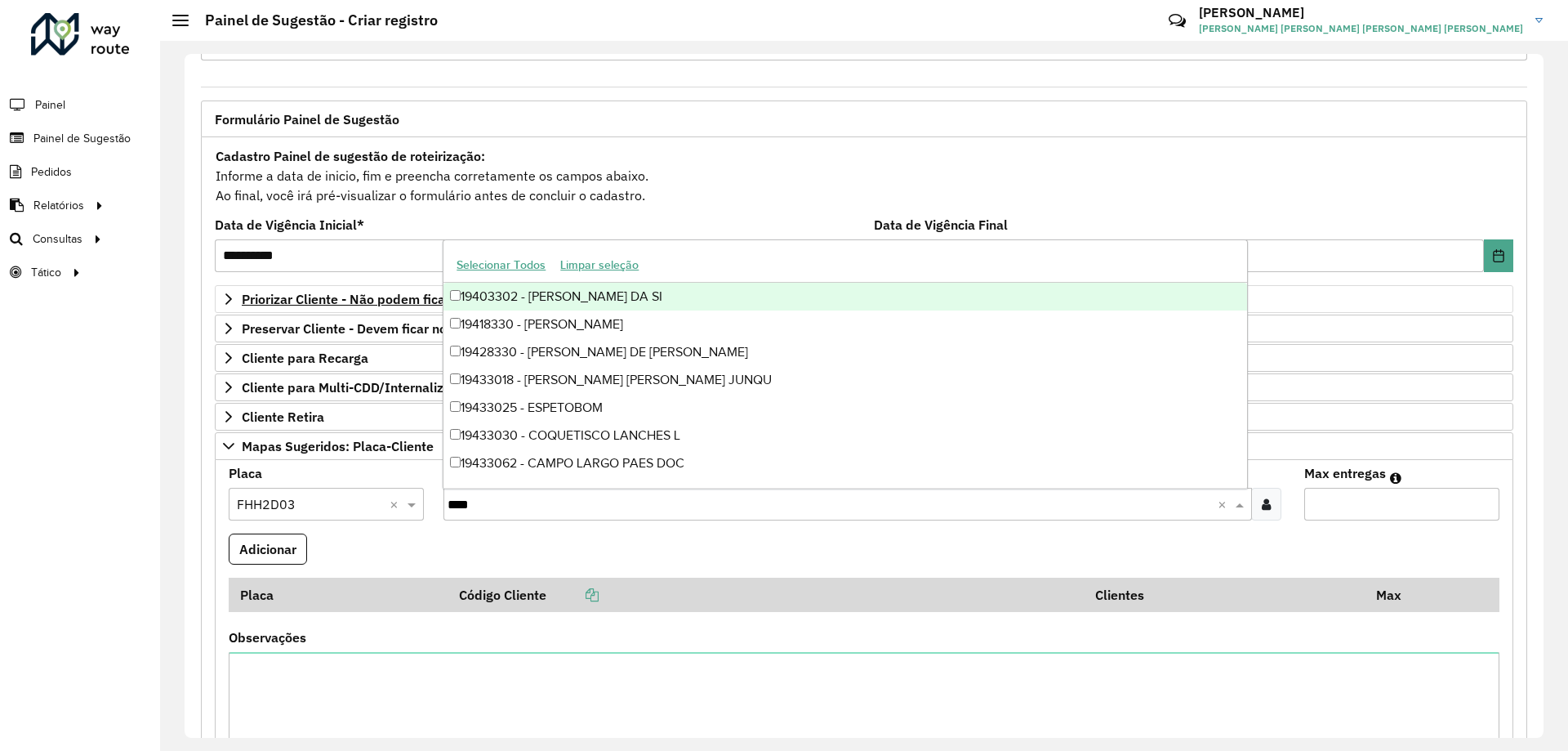
type input "*****"
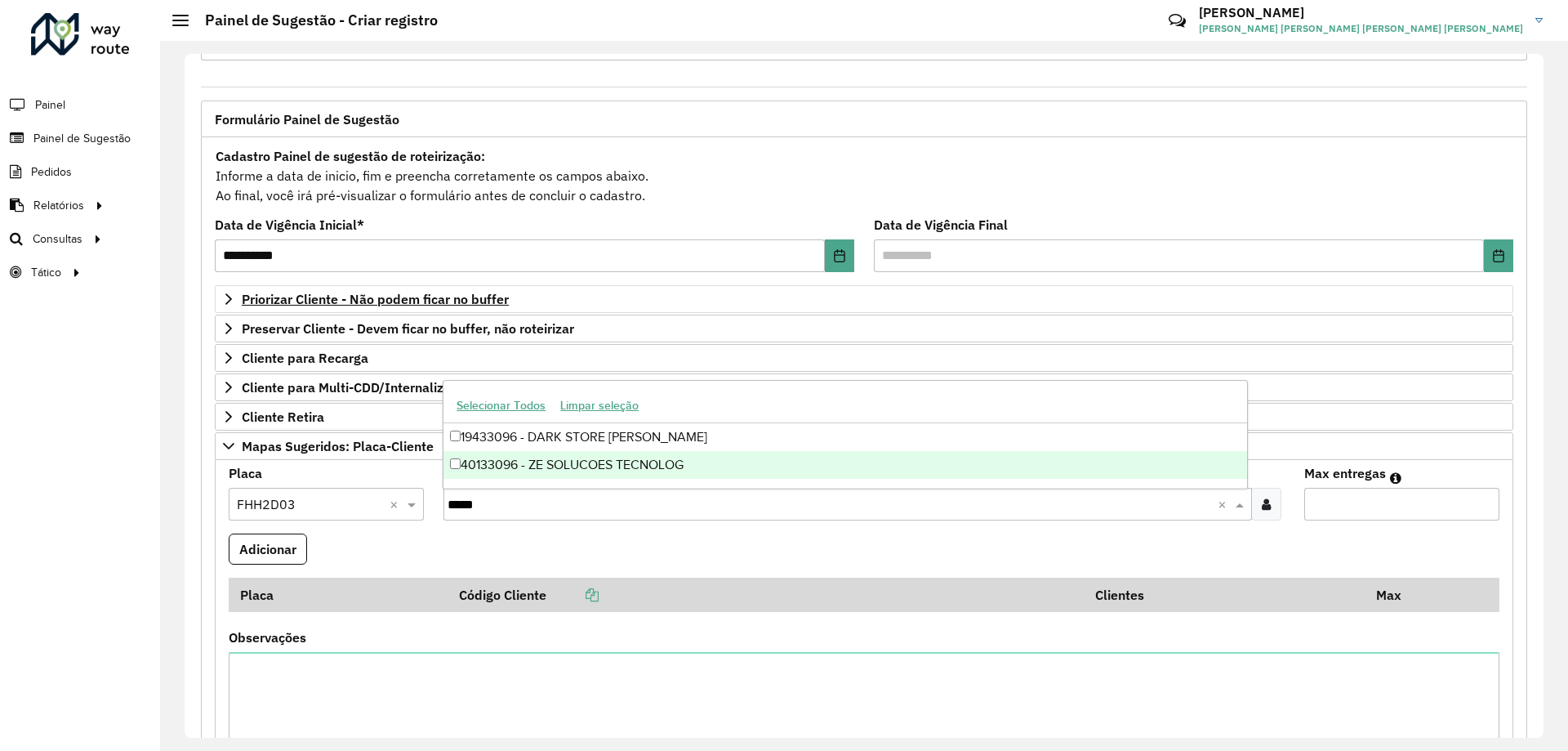
click at [599, 465] on div "40133096 - ZE SOLUCOES TECNOLOG" at bounding box center [844, 465] width 802 height 28
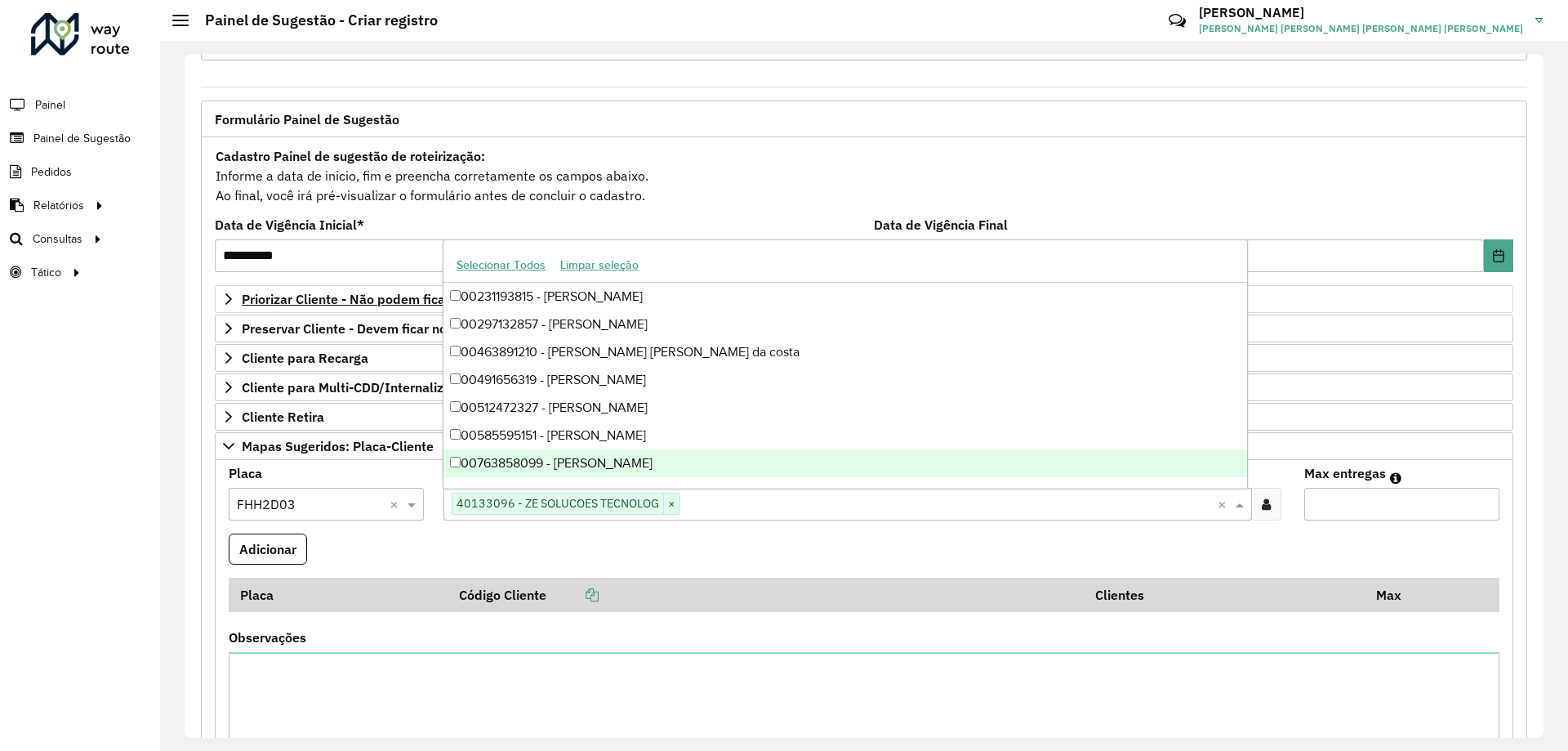
click at [1346, 503] on input "Max entregas" at bounding box center [1402, 504] width 195 height 33
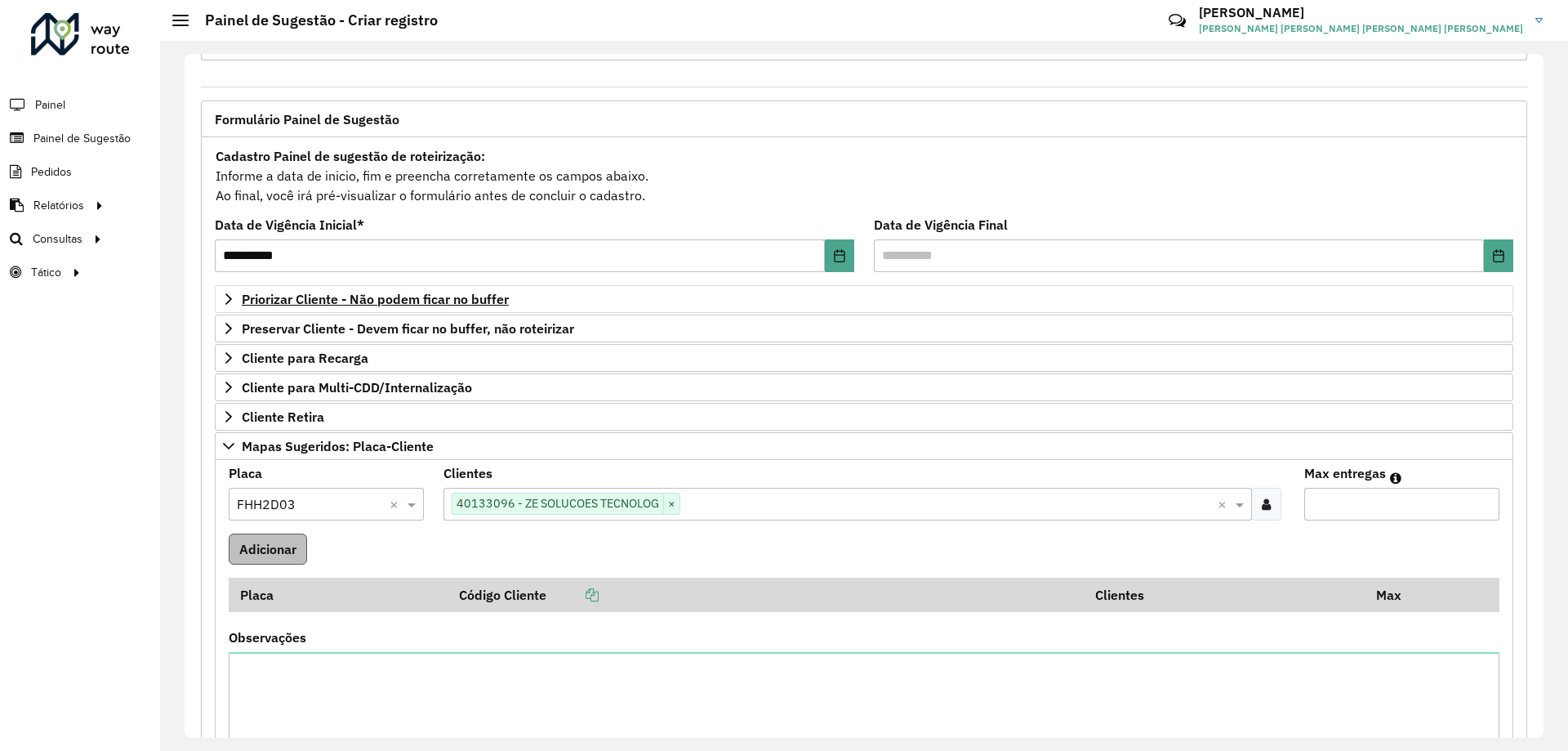
type input "*"
click at [293, 548] on button "Adicionar" at bounding box center [267, 549] width 79 height 31
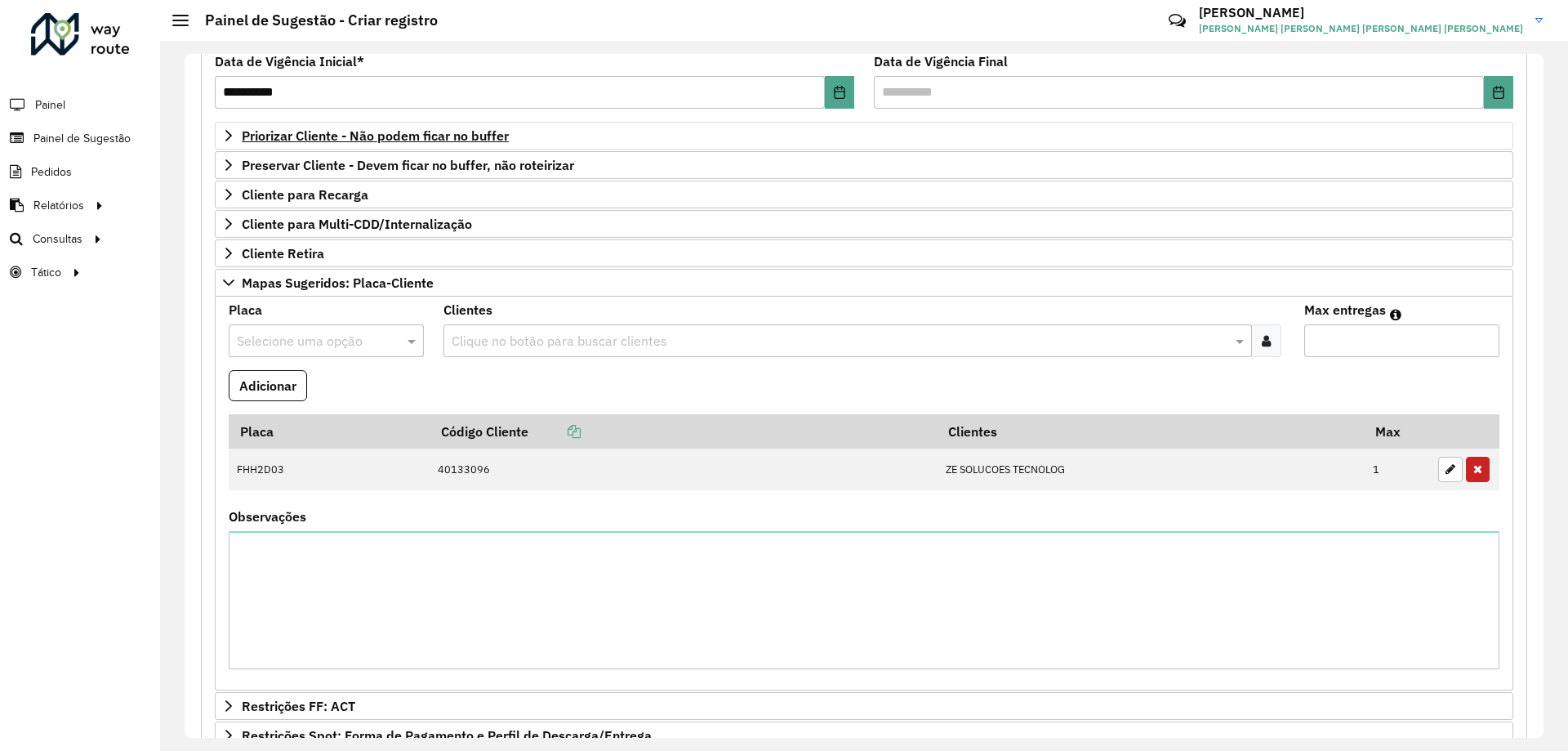
scroll to position [309, 0]
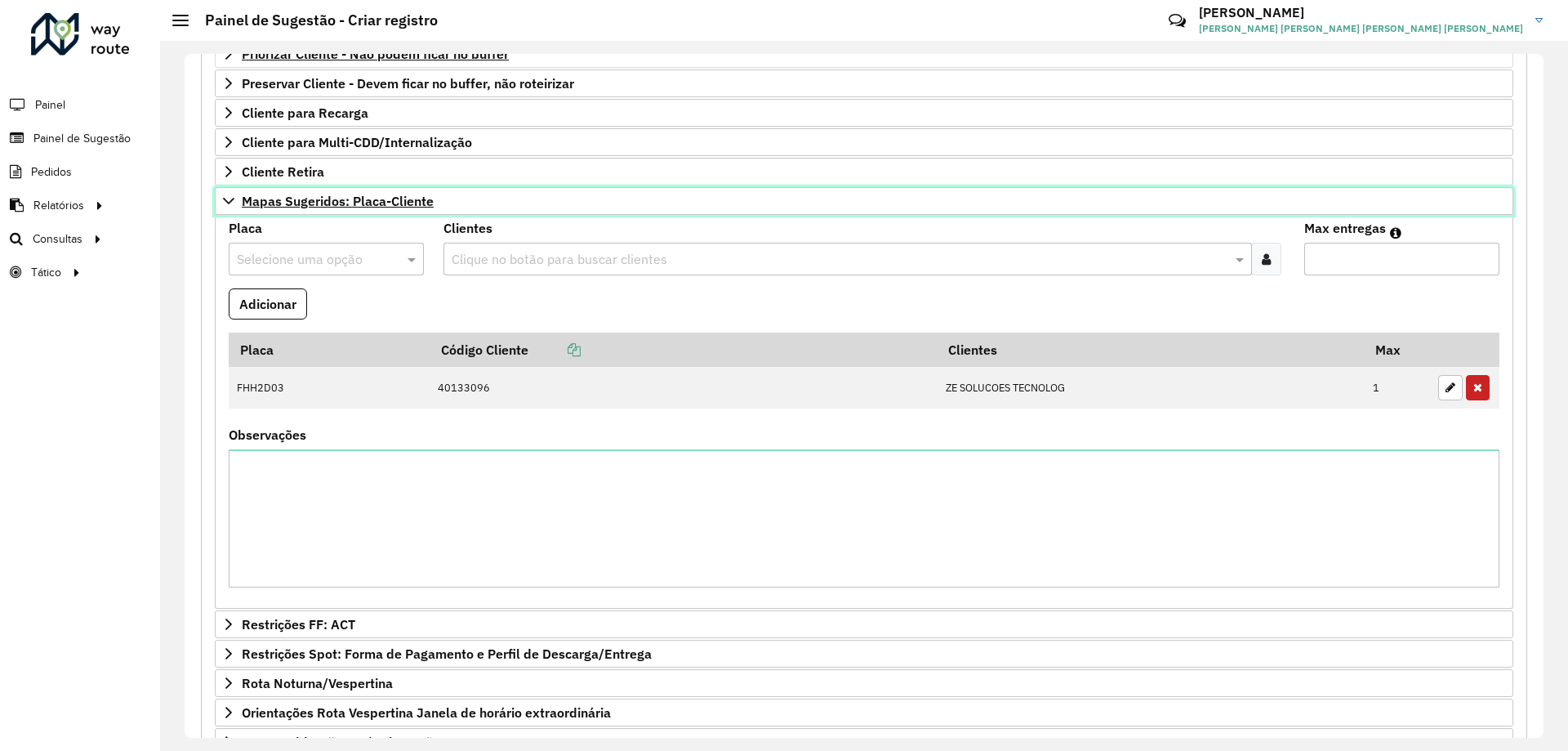
click at [228, 200] on icon at bounding box center [228, 200] width 13 height 13
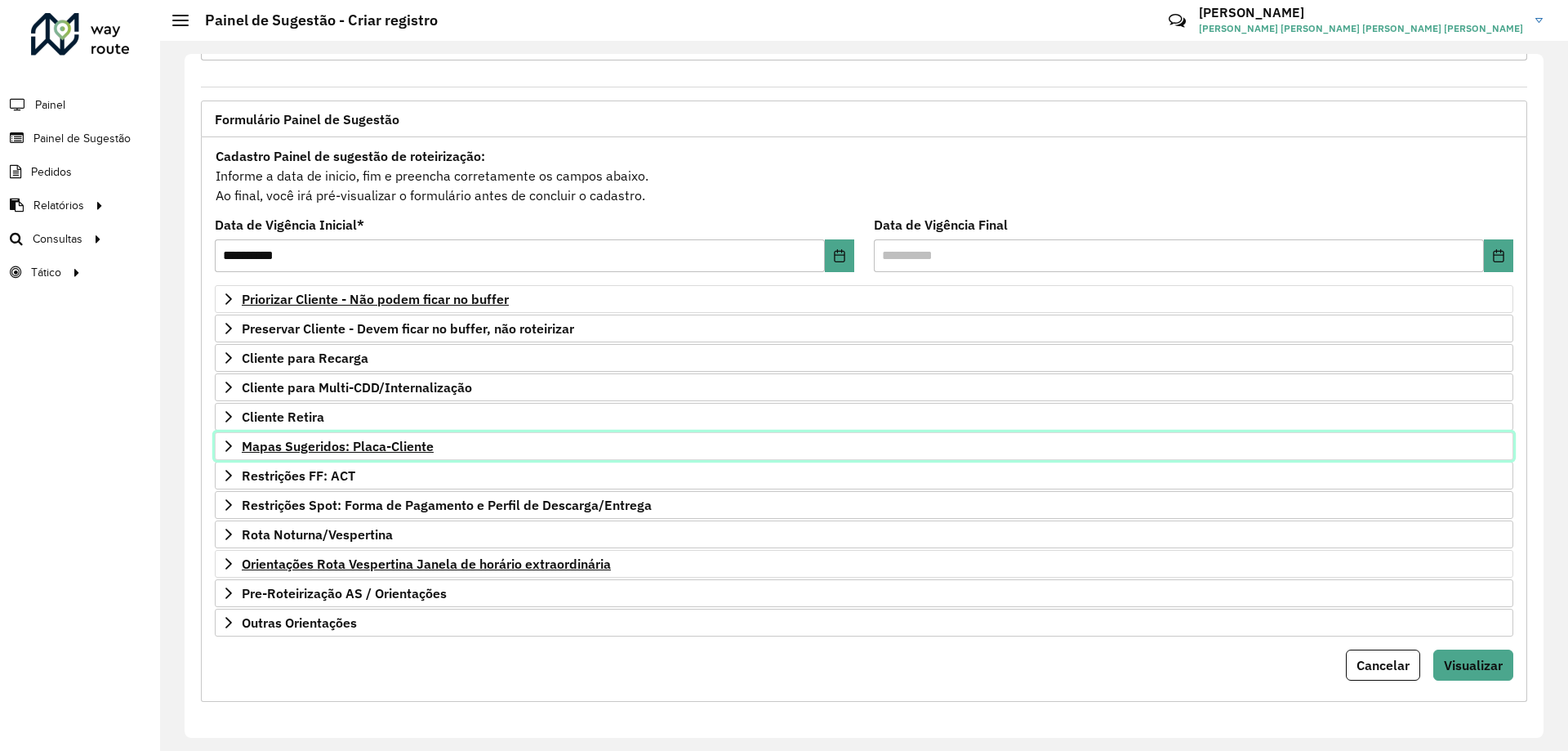
scroll to position [64, 0]
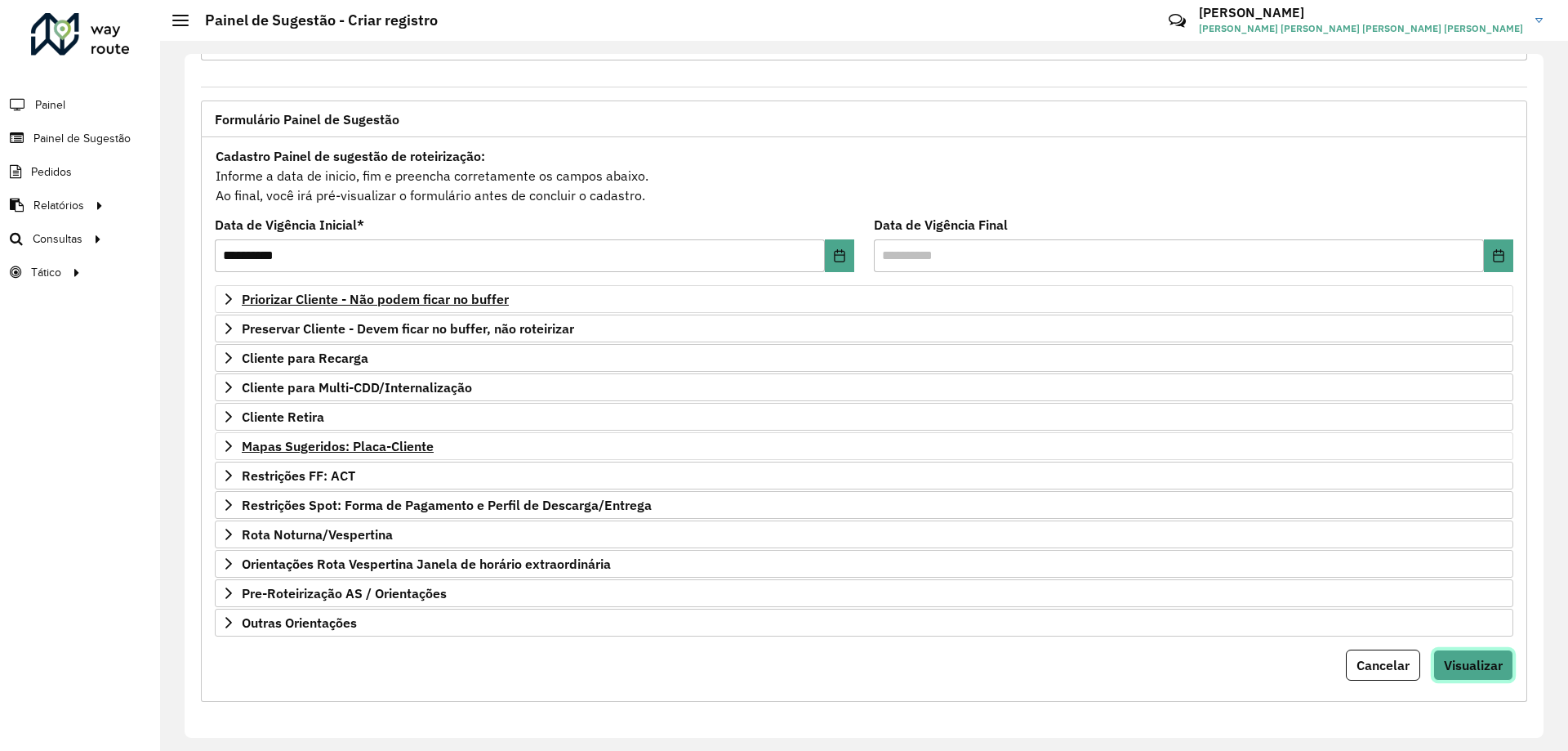
click at [1478, 679] on button "Visualizar" at bounding box center [1473, 664] width 80 height 31
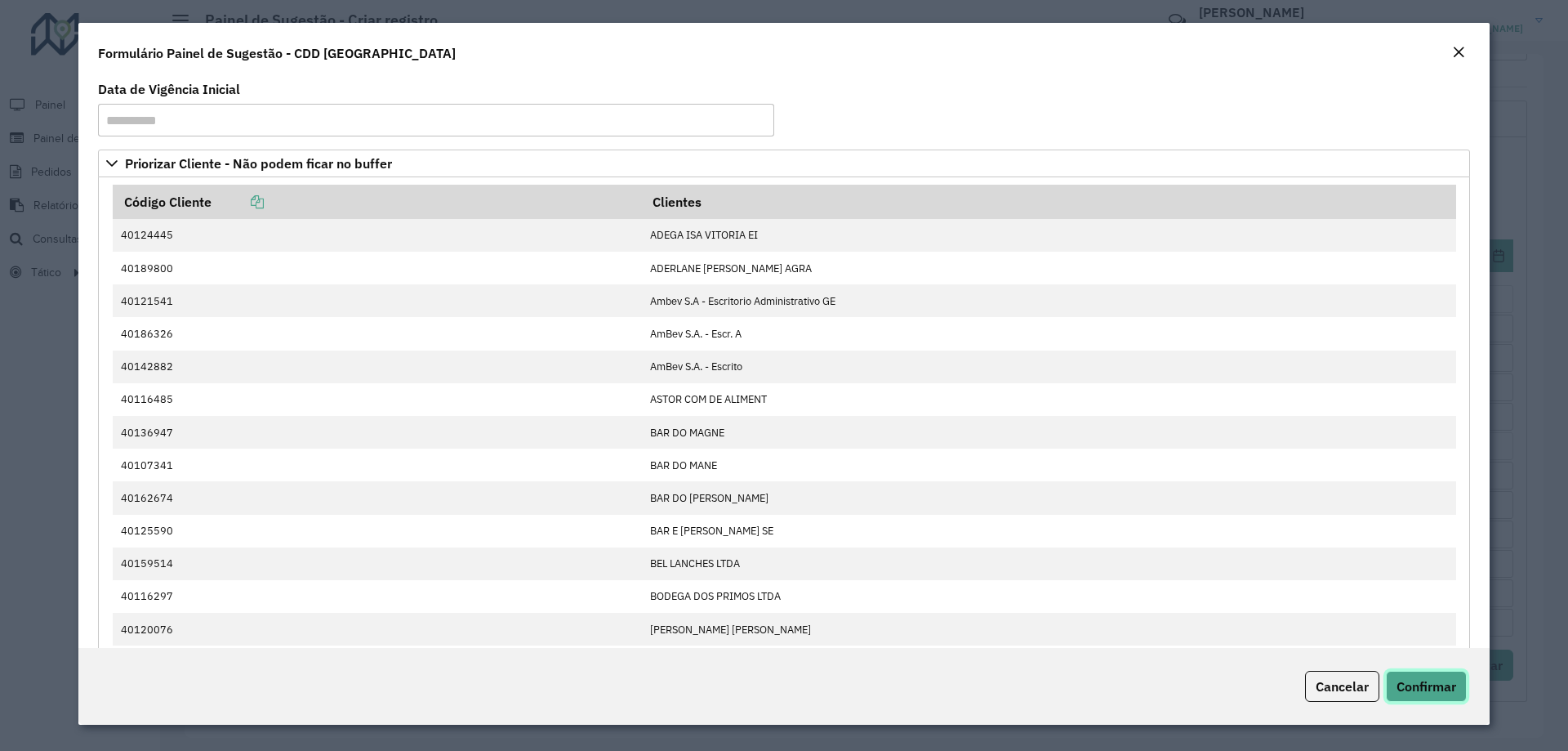
click at [1417, 688] on span "Confirmar" at bounding box center [1426, 686] width 60 height 16
